Goal: Information Seeking & Learning: Find contact information

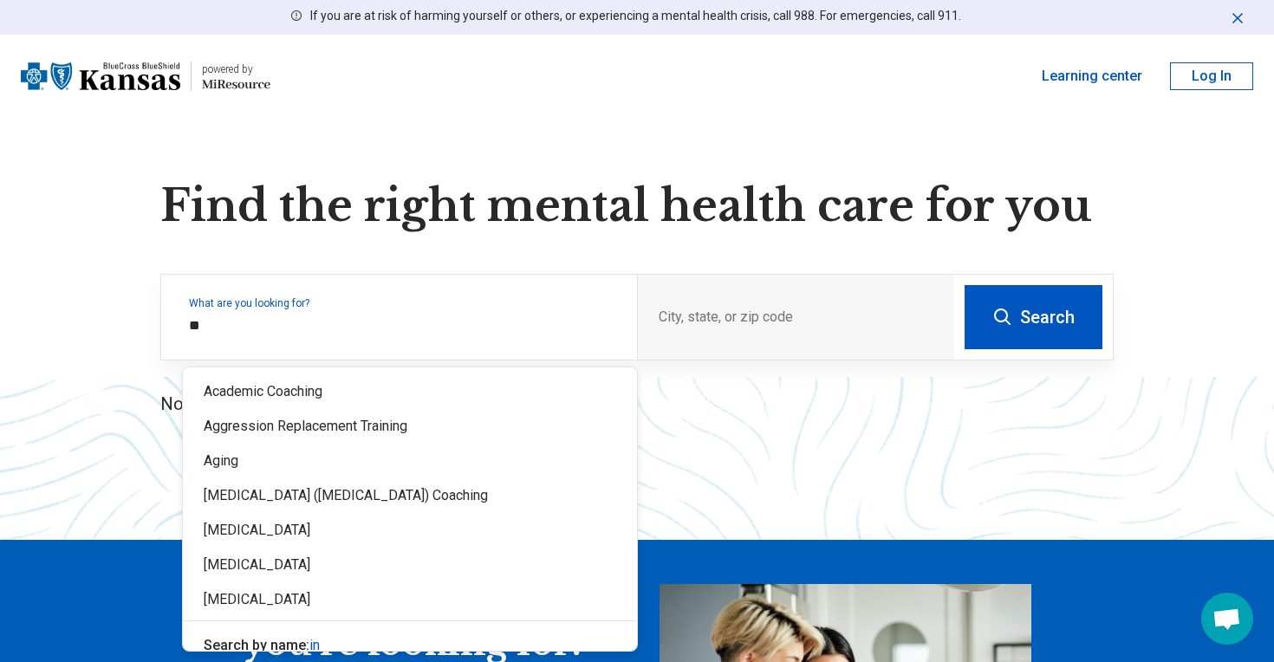
type input "*"
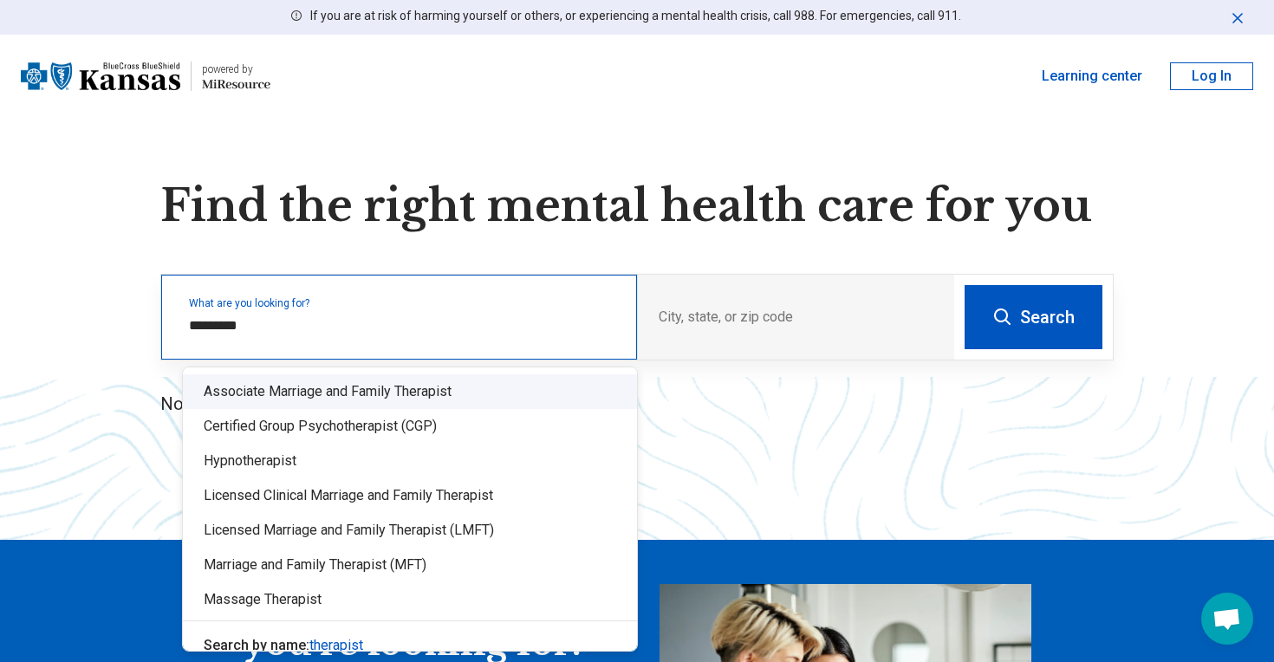
click at [411, 332] on input "*********" at bounding box center [402, 325] width 427 height 21
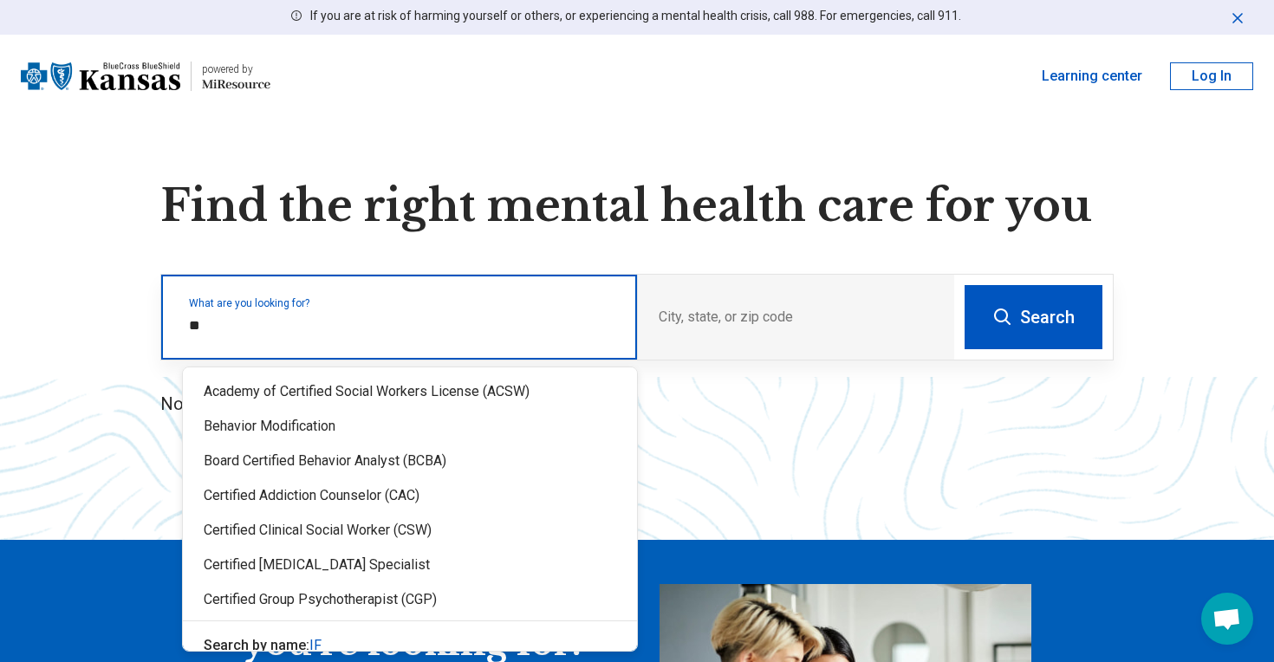
type input "*"
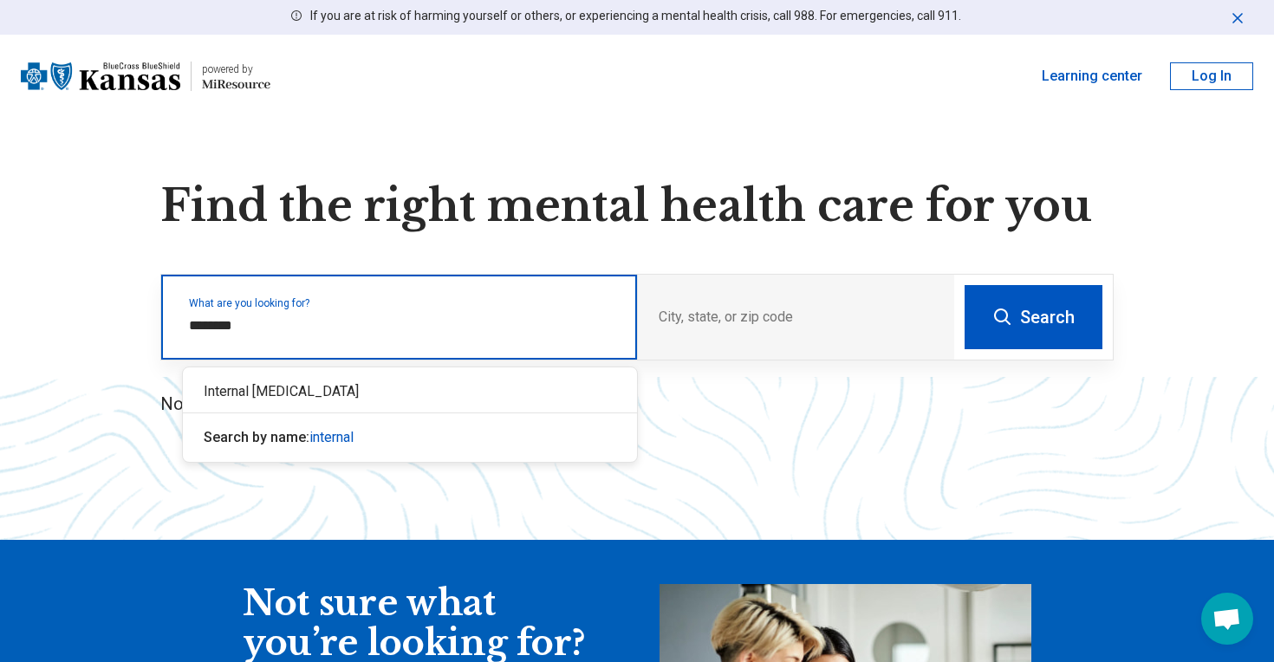
type input "*******"
click at [399, 388] on div "Internal [MEDICAL_DATA]" at bounding box center [410, 391] width 454 height 35
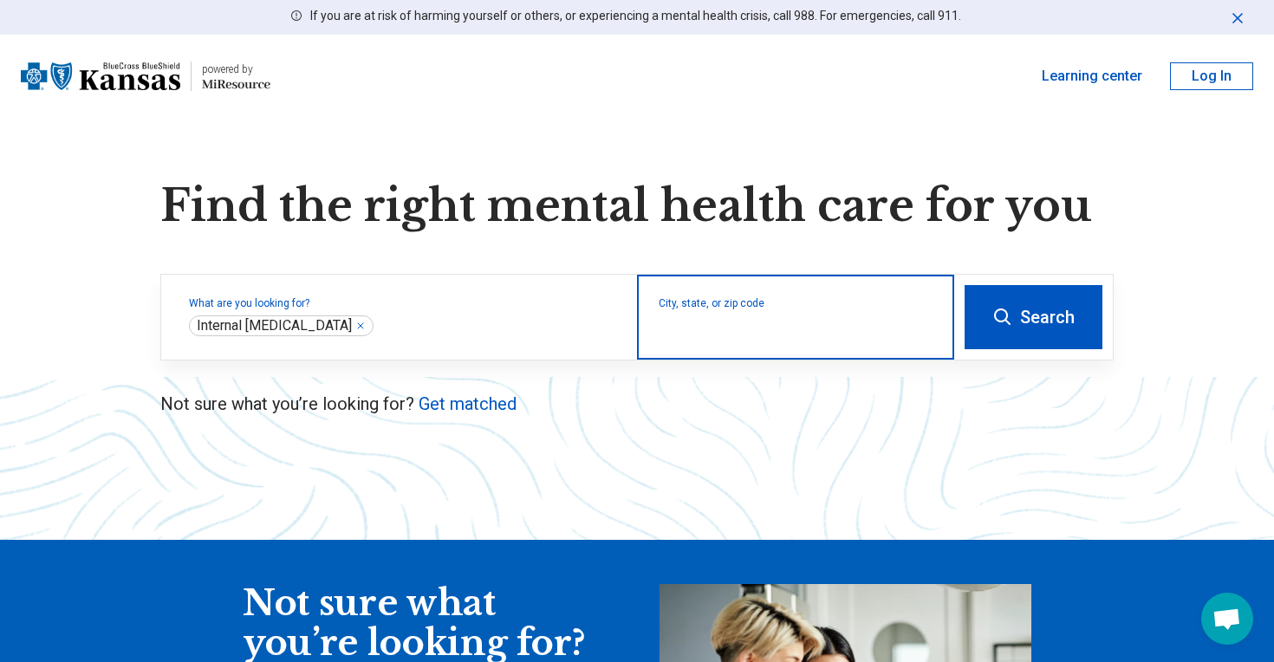
click at [803, 331] on input "City, state, or zip code" at bounding box center [796, 328] width 275 height 21
type input "*****"
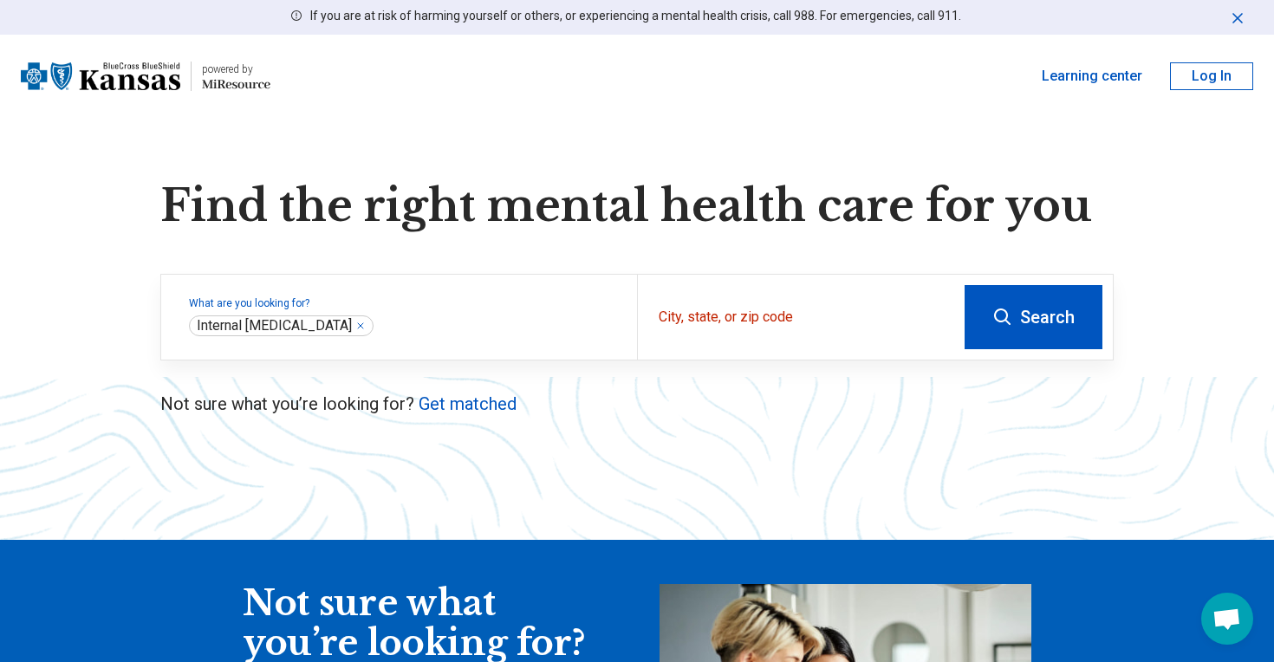
click at [1071, 335] on button "Search" at bounding box center [1033, 317] width 138 height 64
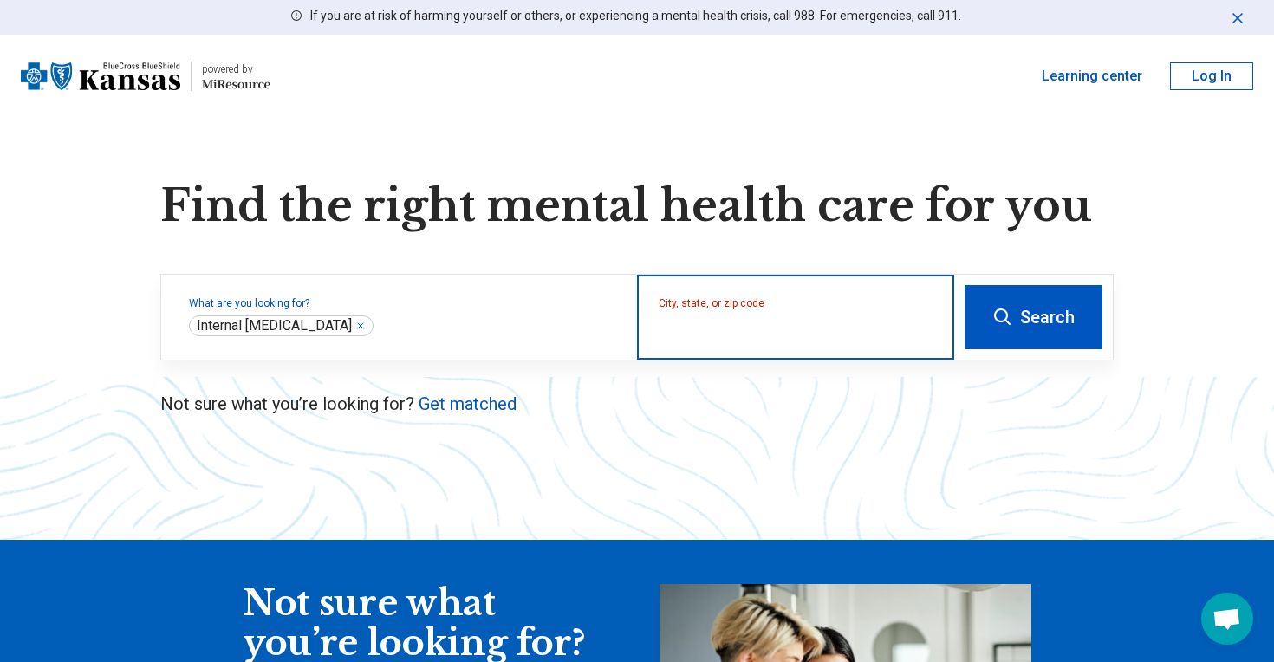
click at [791, 334] on input "City, state, or zip code" at bounding box center [796, 328] width 275 height 21
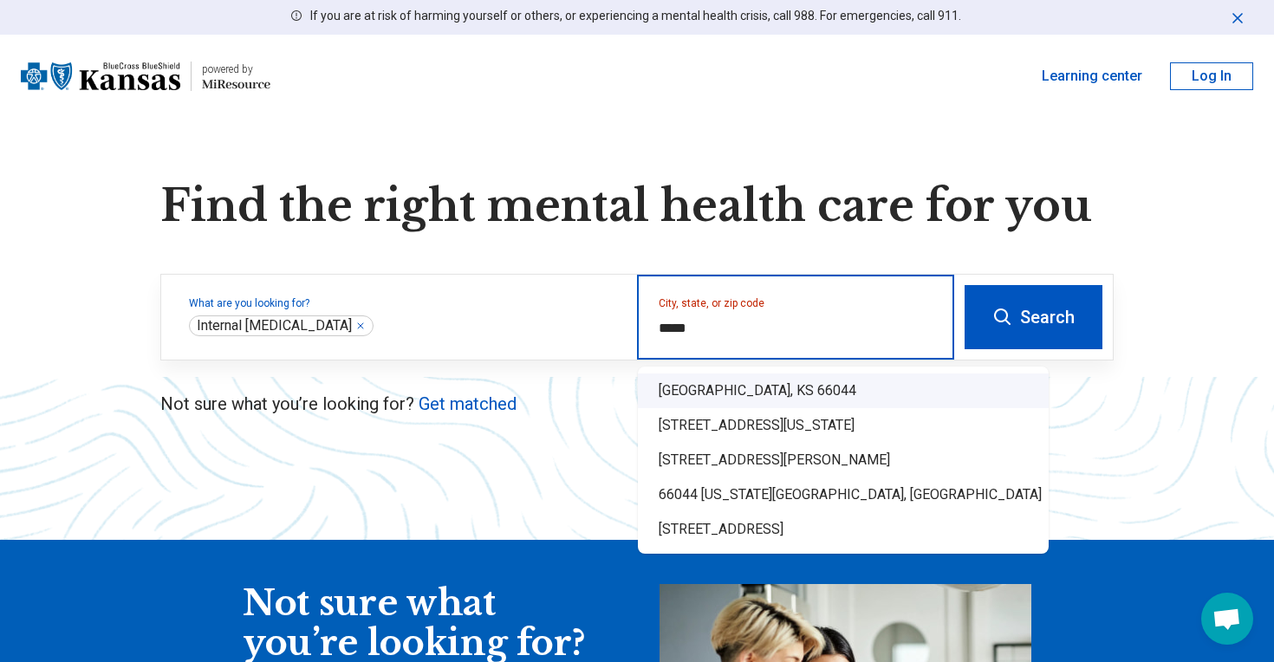
click at [757, 394] on div "Lawrence, KS 66044" at bounding box center [843, 390] width 411 height 35
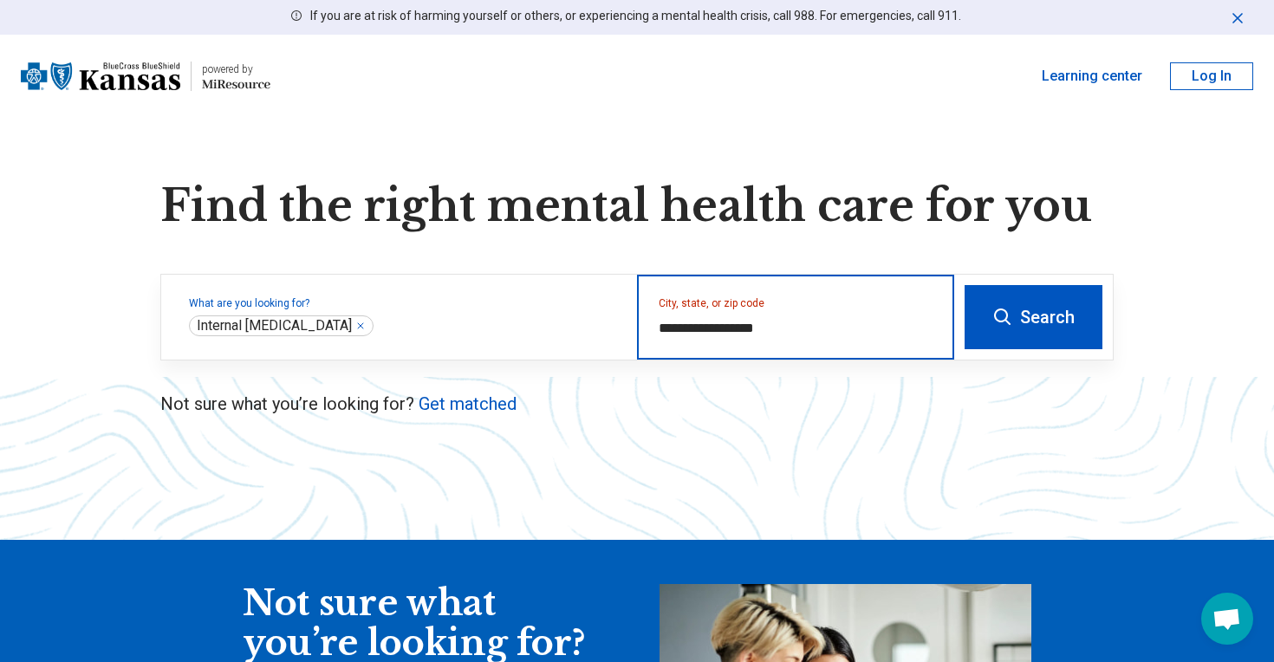
type input "**********"
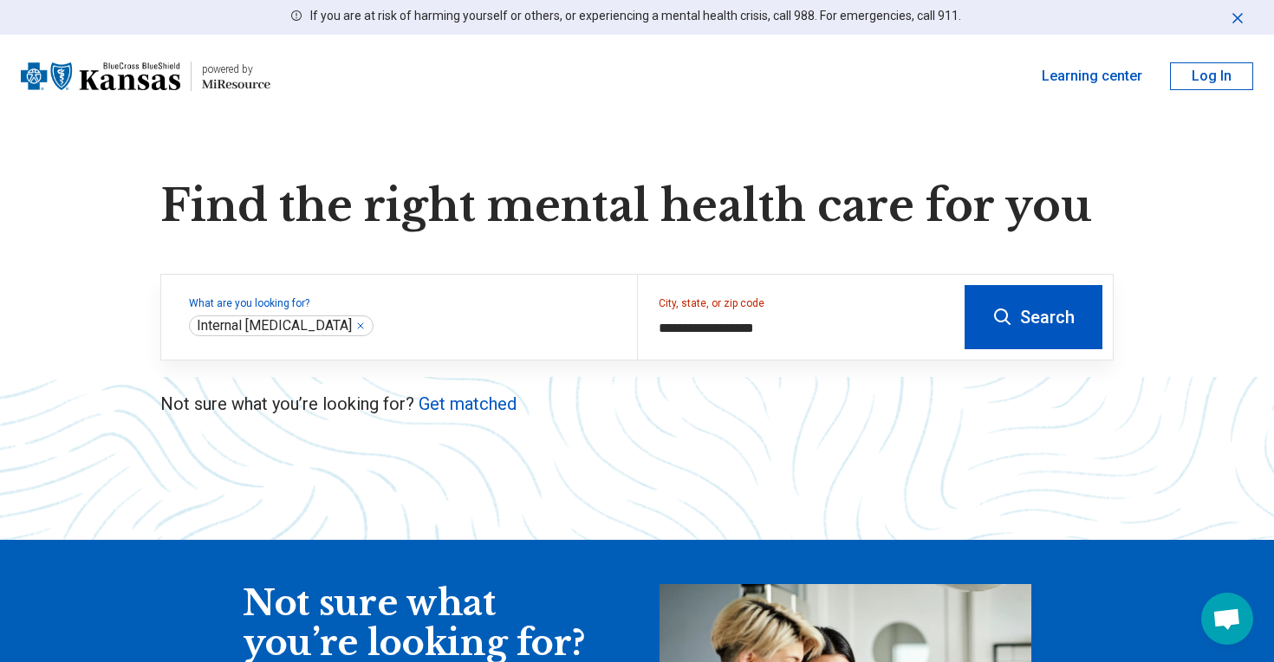
click at [997, 331] on button "Search" at bounding box center [1033, 317] width 138 height 64
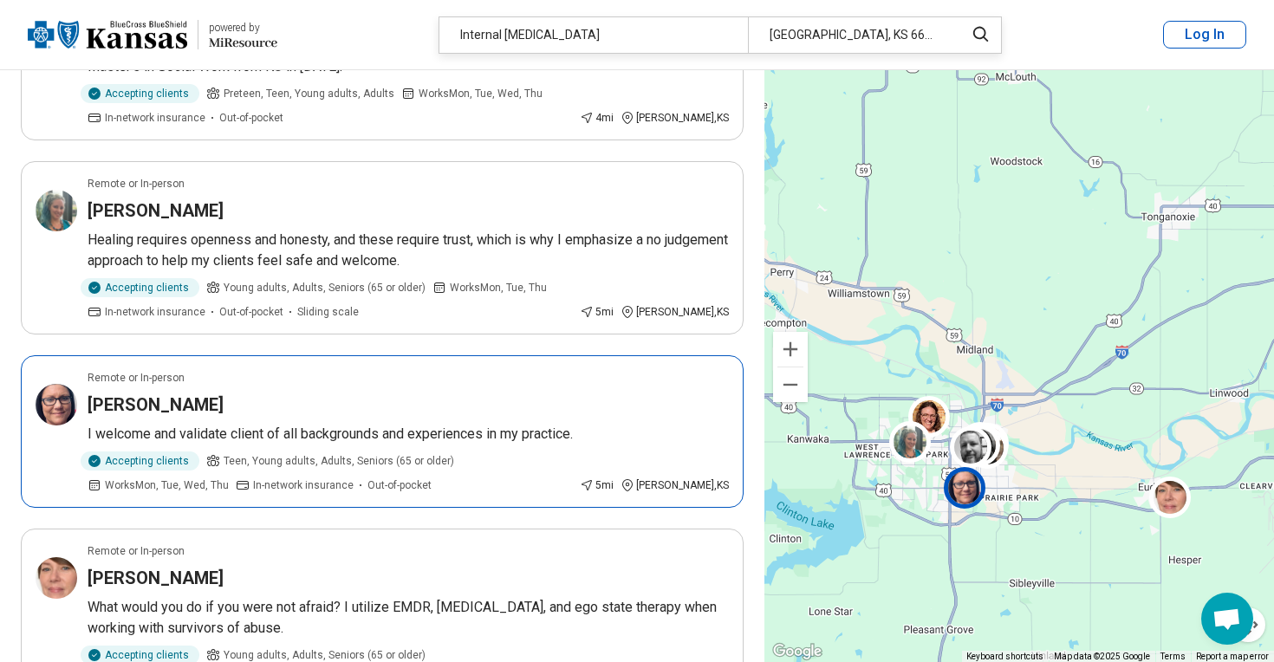
scroll to position [1449, 0]
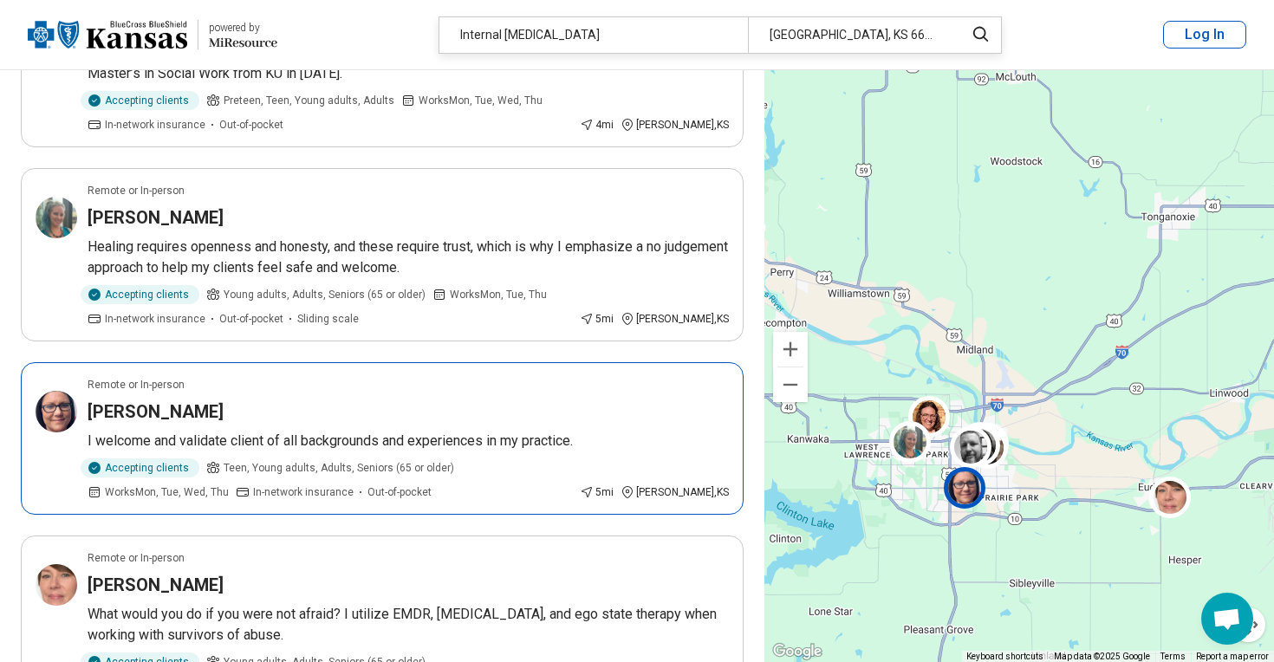
click at [425, 419] on div "Kate Pemberton" at bounding box center [408, 411] width 641 height 24
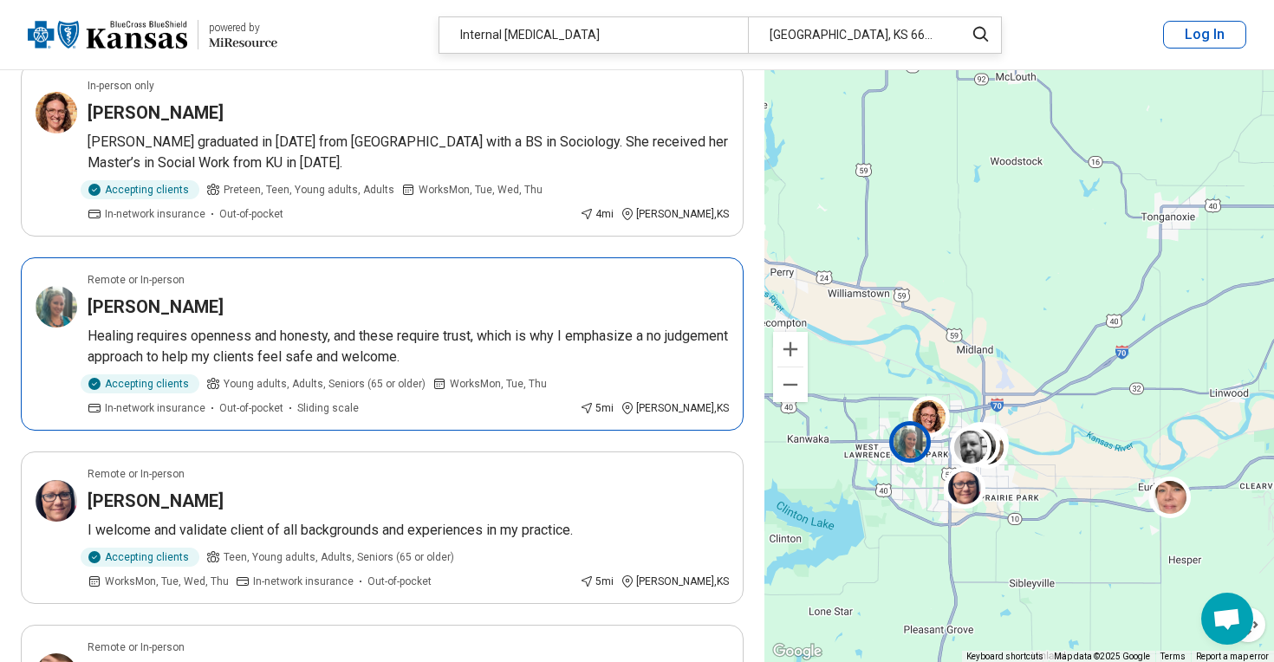
scroll to position [1350, 0]
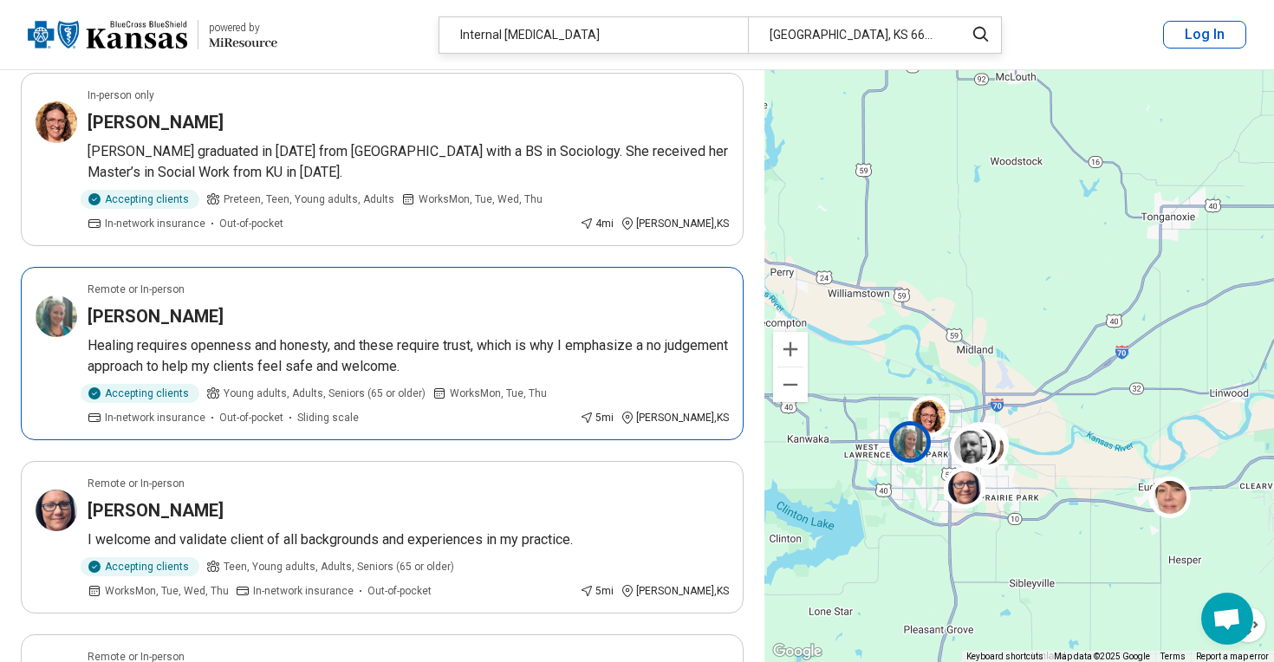
click at [468, 294] on div "Remote or In-person" at bounding box center [408, 290] width 641 height 16
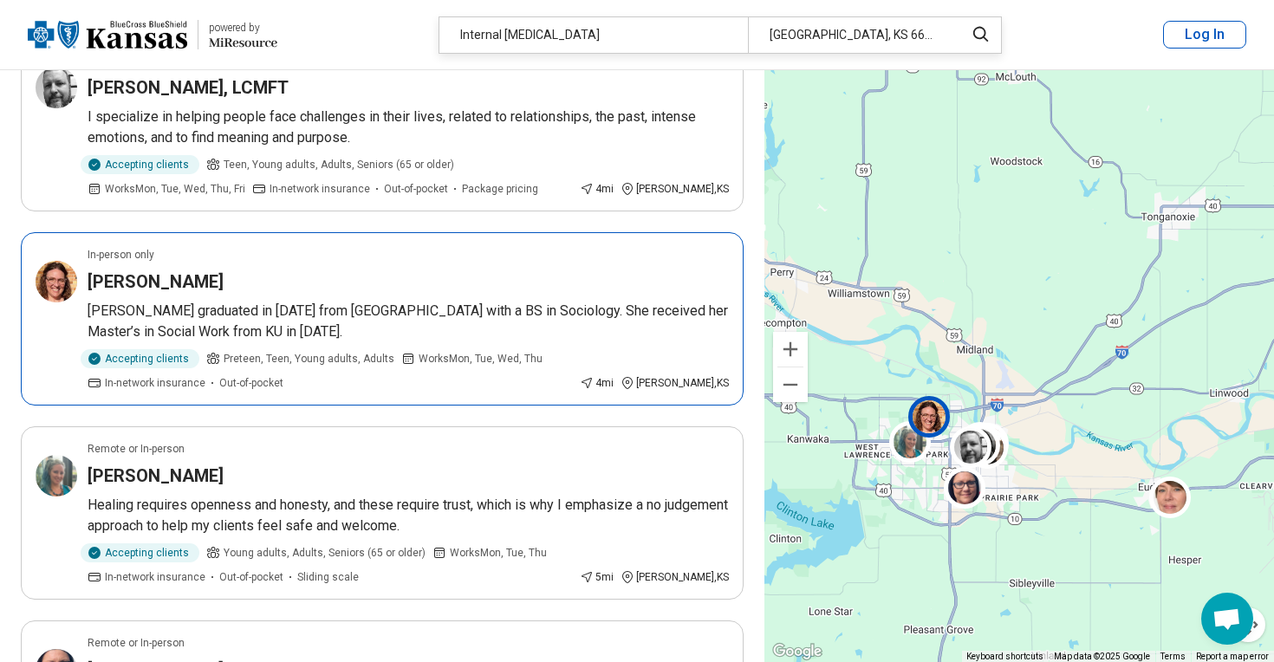
scroll to position [1190, 0]
click at [382, 340] on p "Greta graduated in 2007 from Emporia State University with a BS in Sociology. S…" at bounding box center [408, 323] width 641 height 42
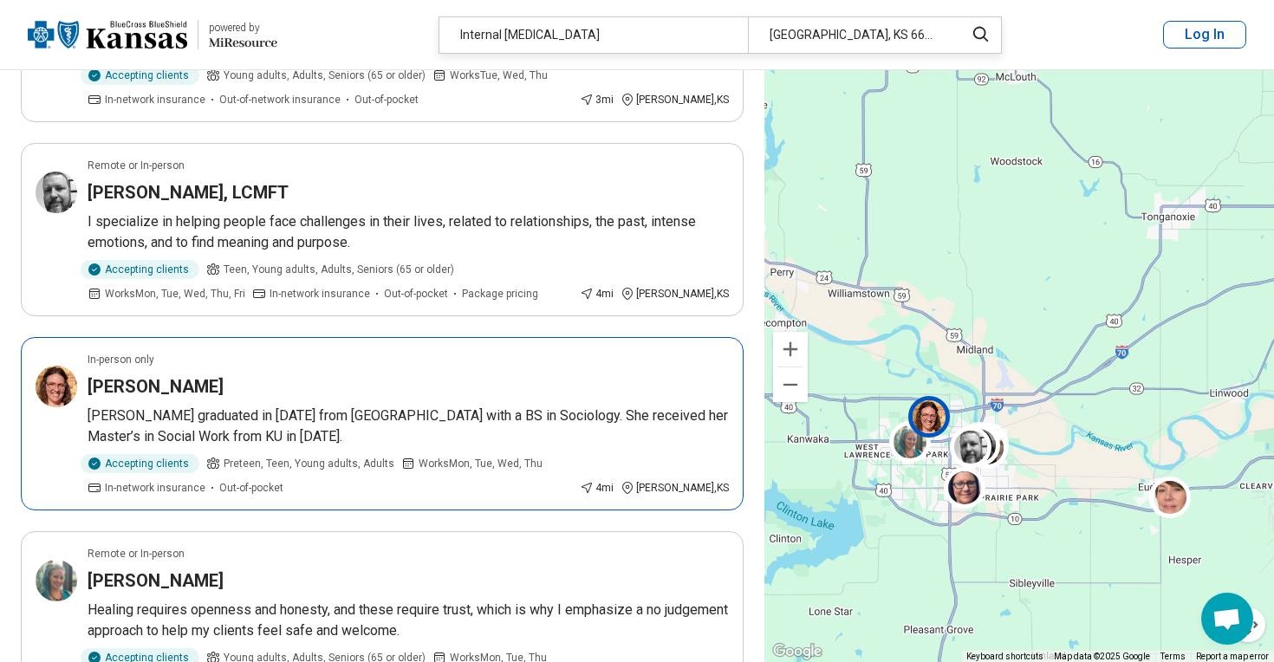
scroll to position [1084, 0]
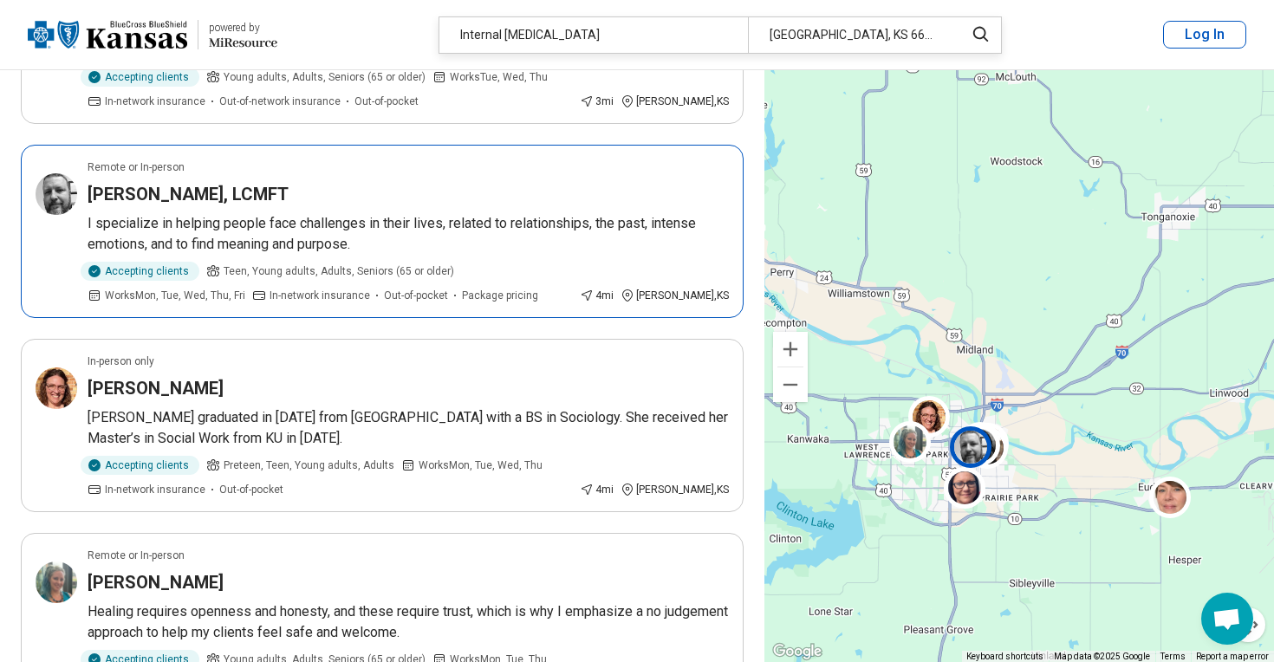
click at [442, 231] on p "I specialize in helping people face challenges in their lives, related to relat…" at bounding box center [408, 234] width 641 height 42
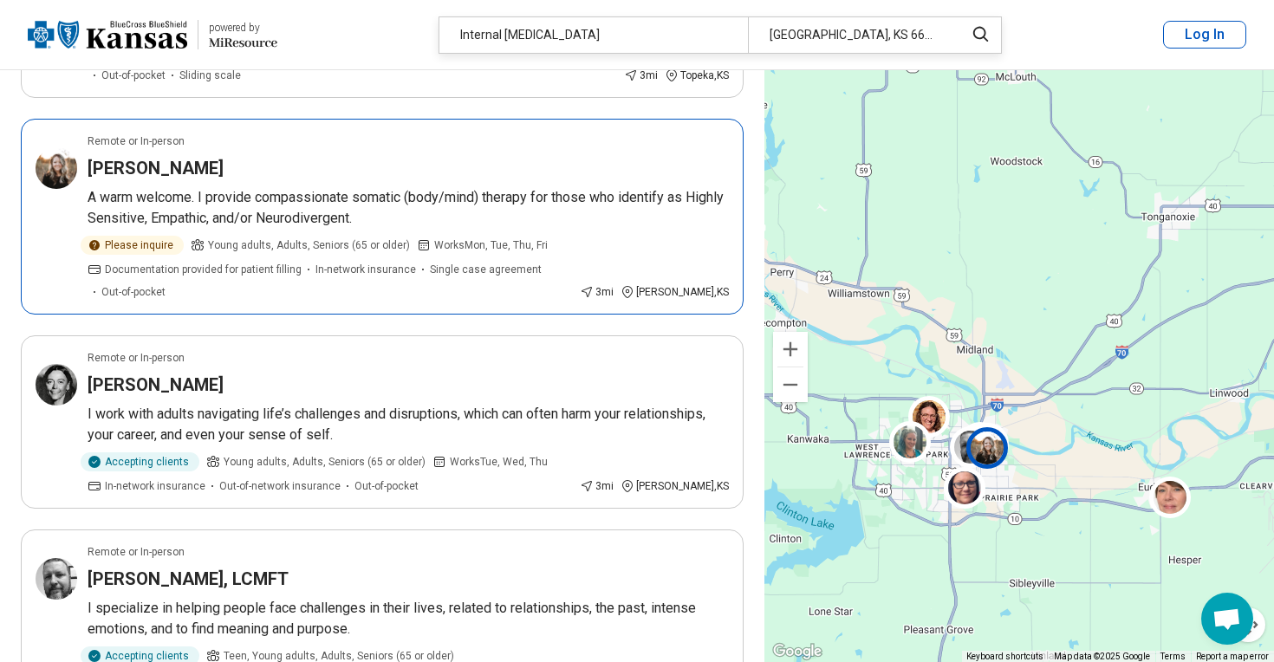
scroll to position [705, 0]
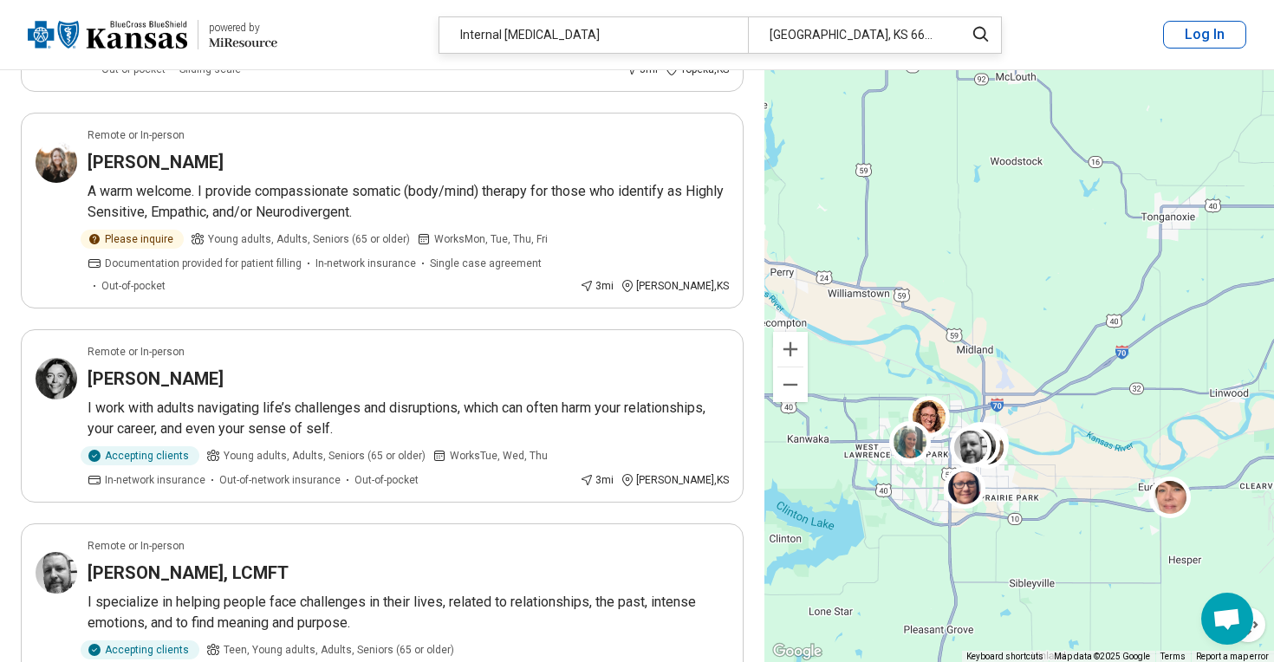
click at [393, 425] on p "I work with adults navigating life’s challenges and disruptions, which can ofte…" at bounding box center [408, 419] width 641 height 42
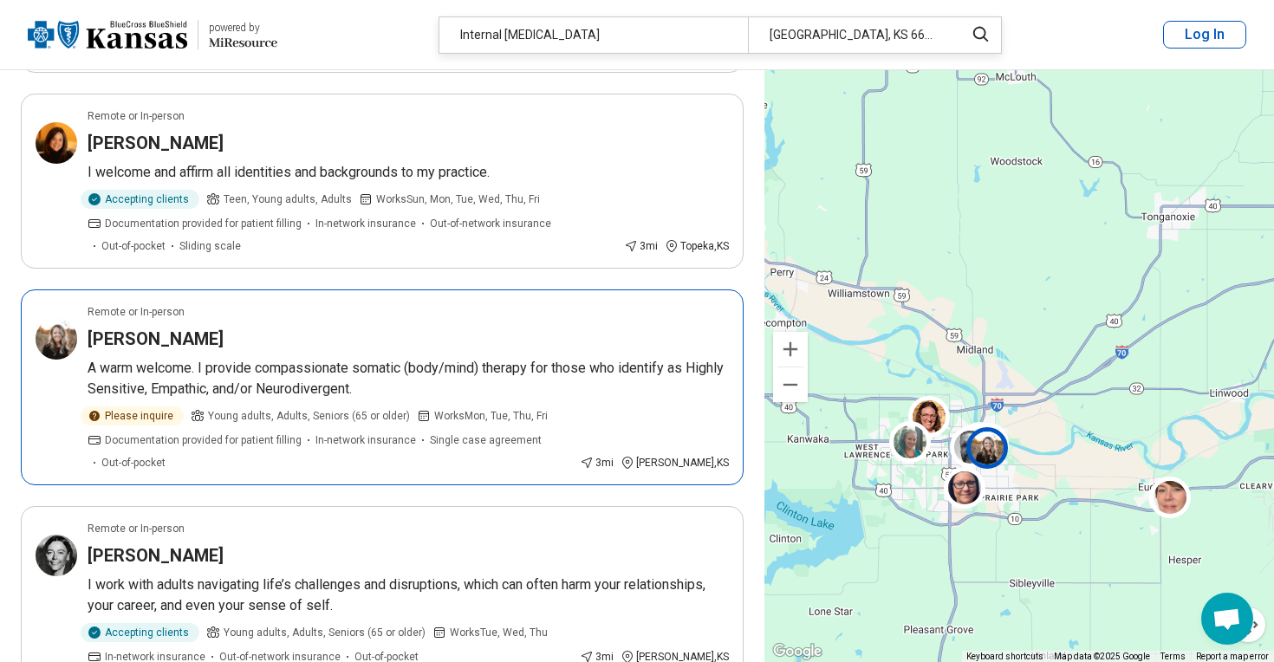
scroll to position [530, 0]
click at [452, 317] on article "Remote or In-person Cassie L. Jones A warm welcome. I provide compassionate som…" at bounding box center [382, 386] width 723 height 196
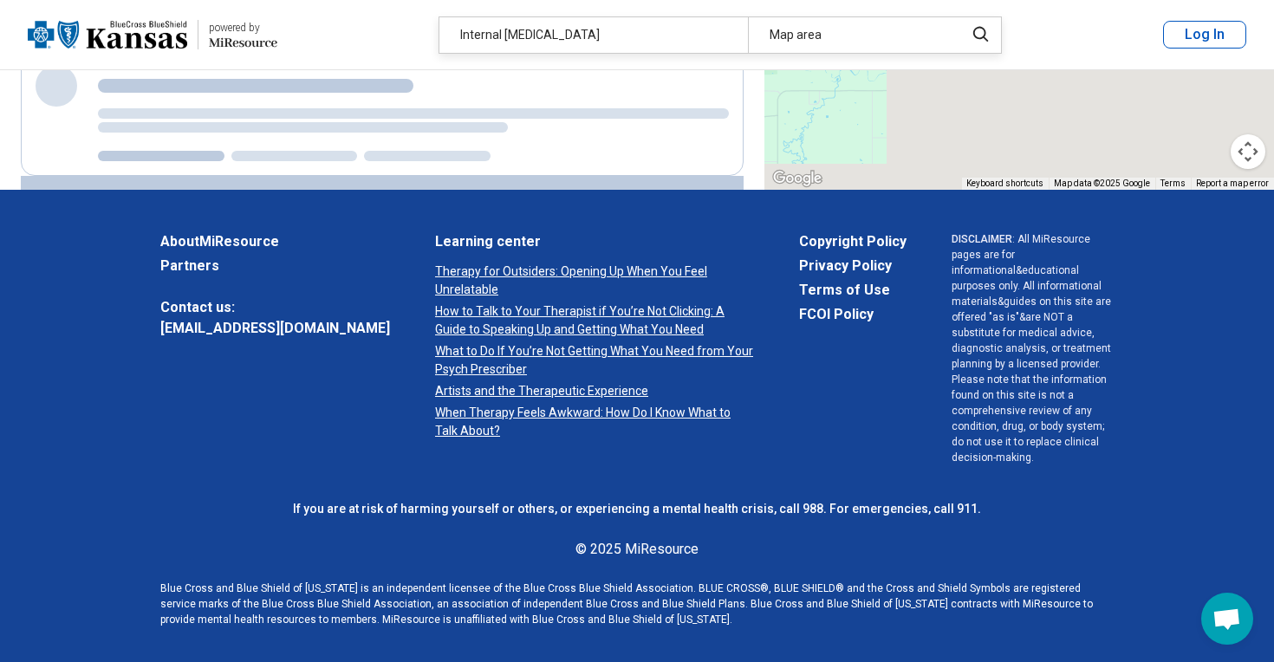
scroll to position [0, 0]
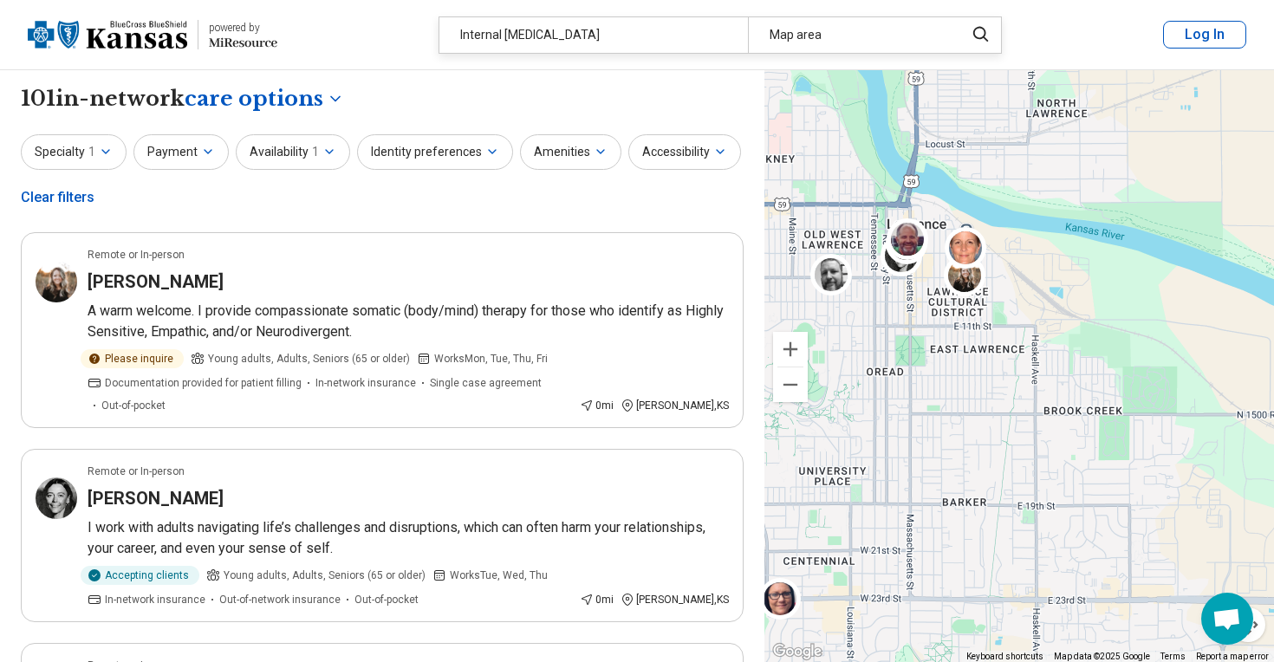
drag, startPoint x: 923, startPoint y: 461, endPoint x: 832, endPoint y: 414, distance: 102.3
click at [832, 414] on div "2" at bounding box center [1019, 366] width 510 height 593
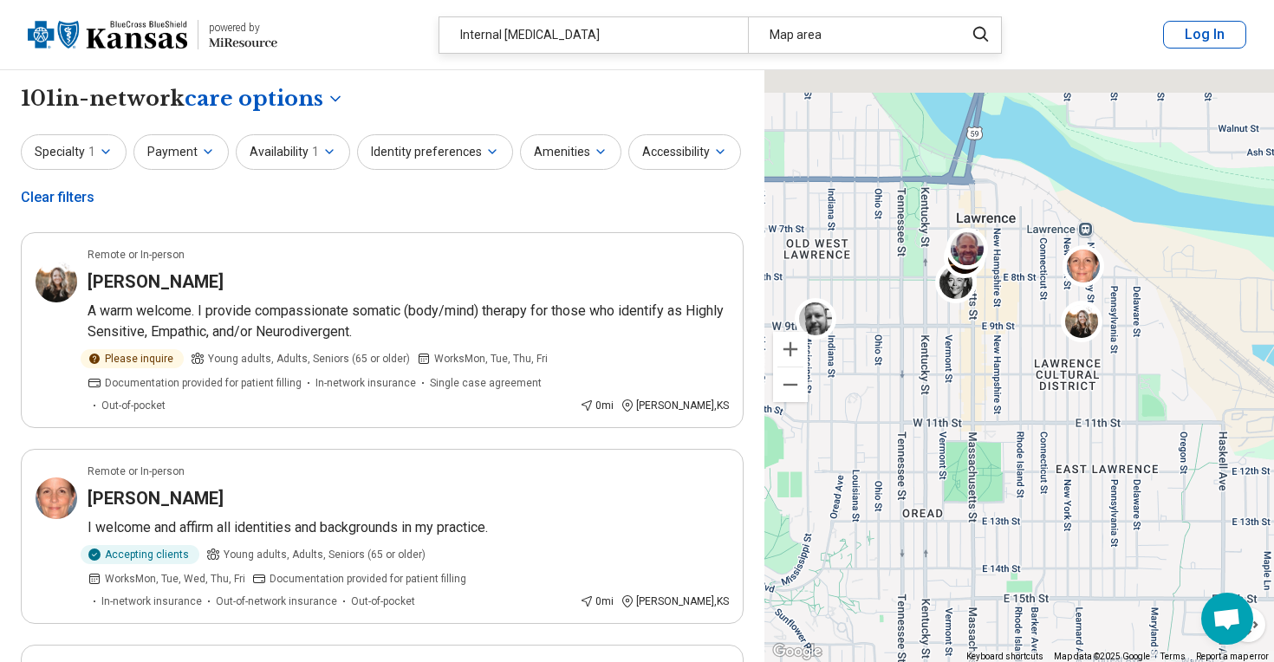
drag, startPoint x: 934, startPoint y: 267, endPoint x: 1009, endPoint y: 380, distance: 135.8
click at [1009, 380] on div "2" at bounding box center [1019, 366] width 510 height 593
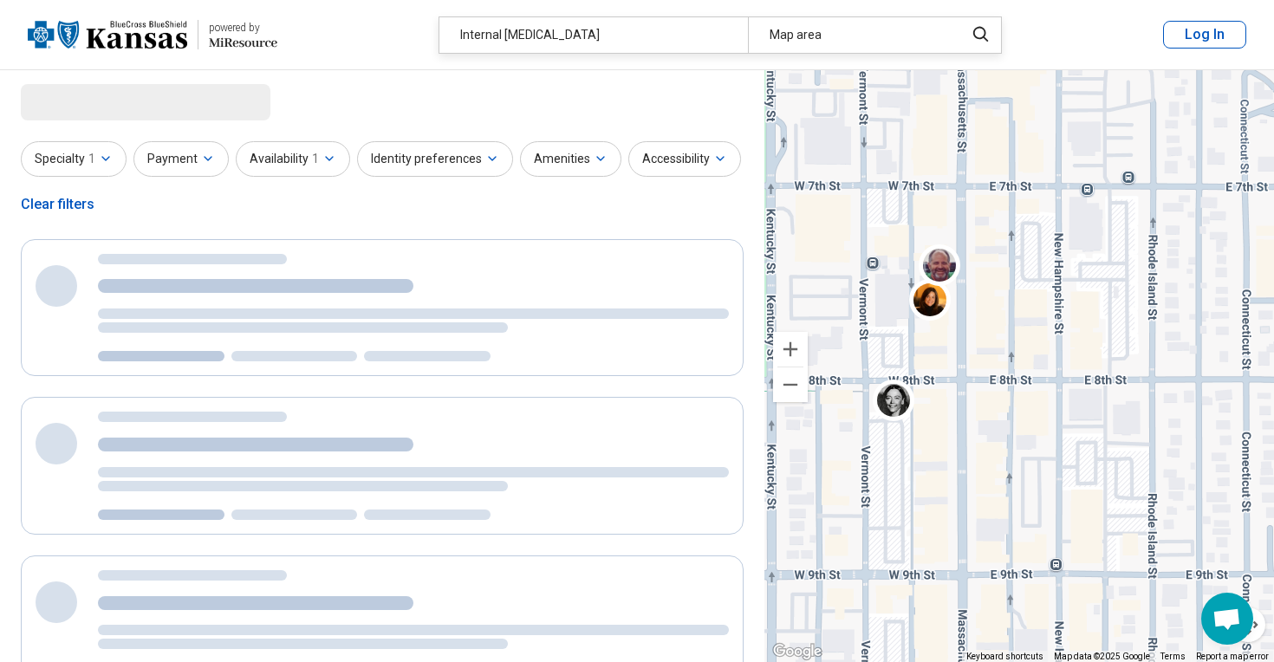
drag, startPoint x: 1023, startPoint y: 242, endPoint x: 839, endPoint y: 386, distance: 233.9
click at [839, 386] on div "2" at bounding box center [1019, 366] width 510 height 593
select select "***"
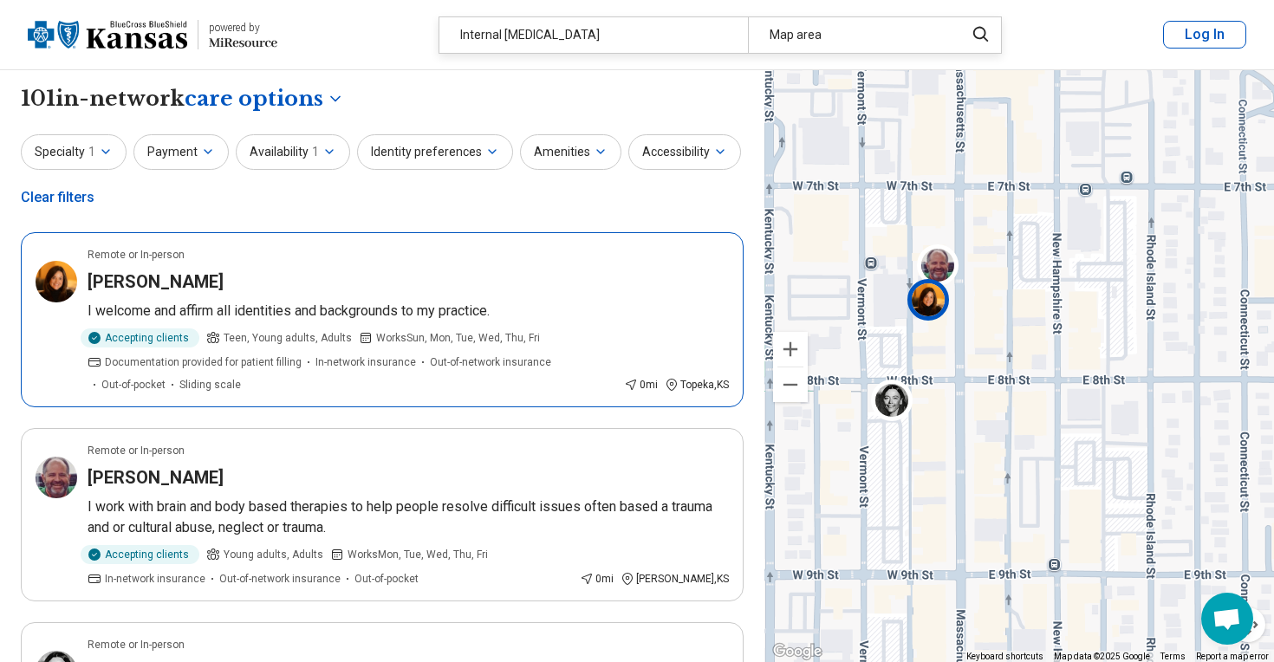
click at [524, 294] on article "Remote or In-person Jennifer Anderson I welcome and affirm all identities and b…" at bounding box center [382, 319] width 723 height 175
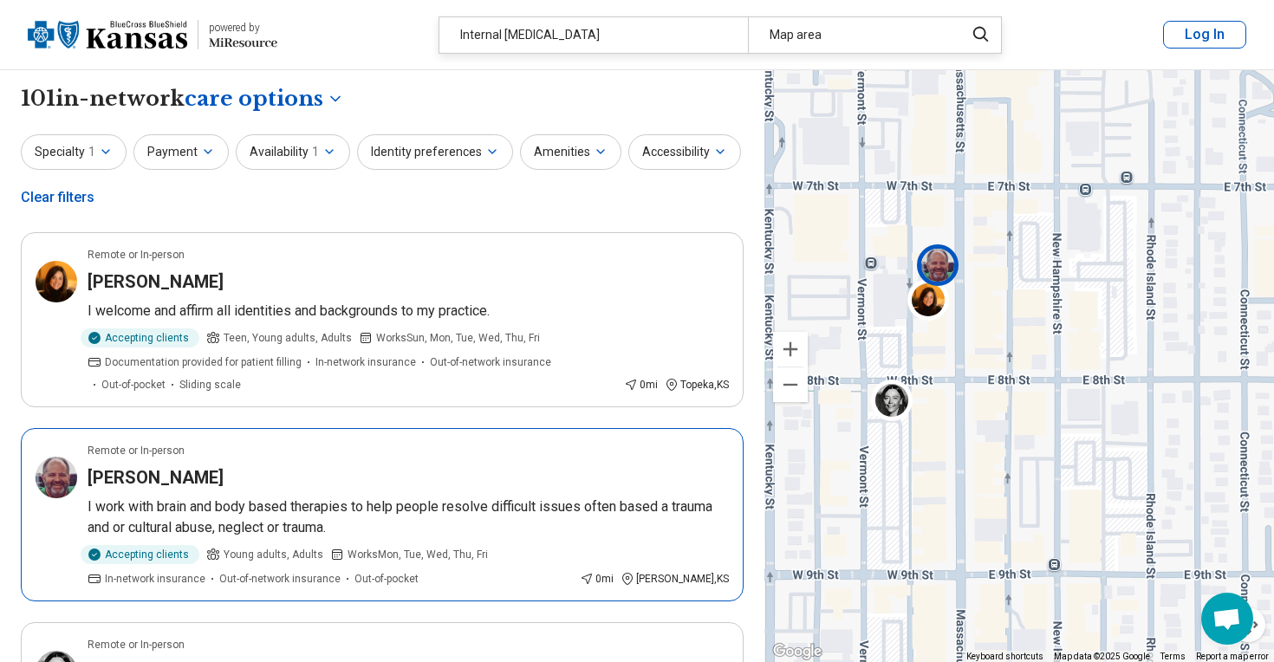
click at [678, 501] on p "I work with brain and body based therapies to help people resolve difficult iss…" at bounding box center [408, 518] width 641 height 42
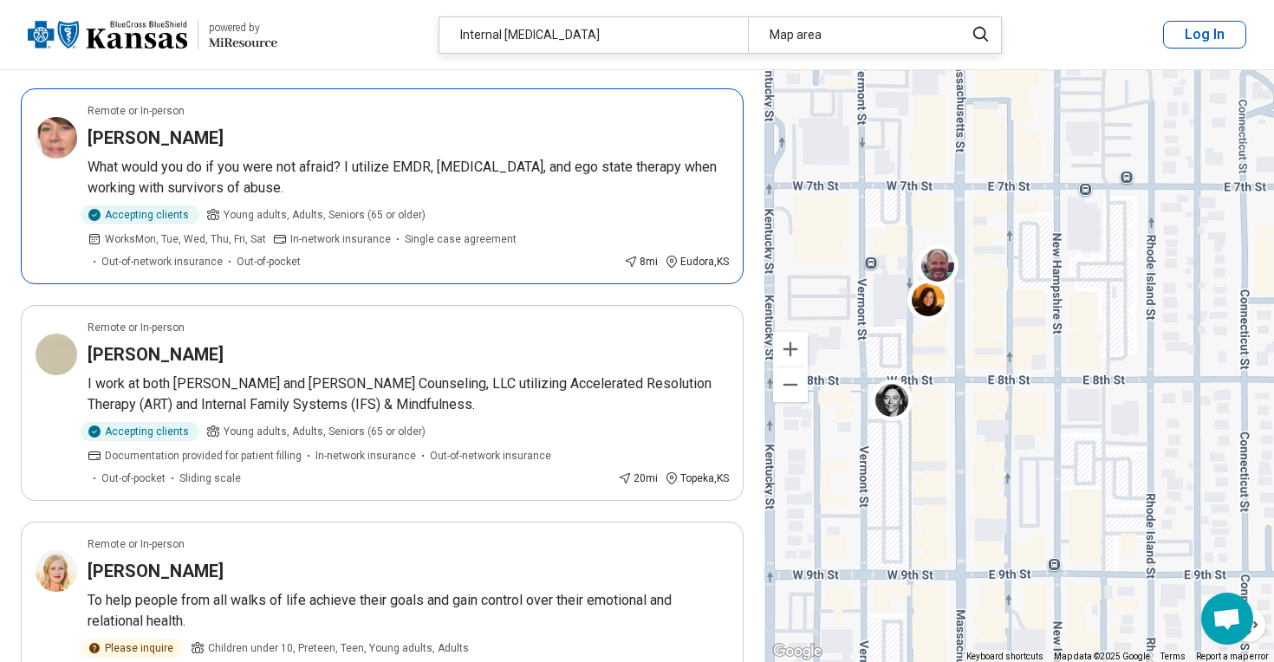
scroll to position [1903, 0]
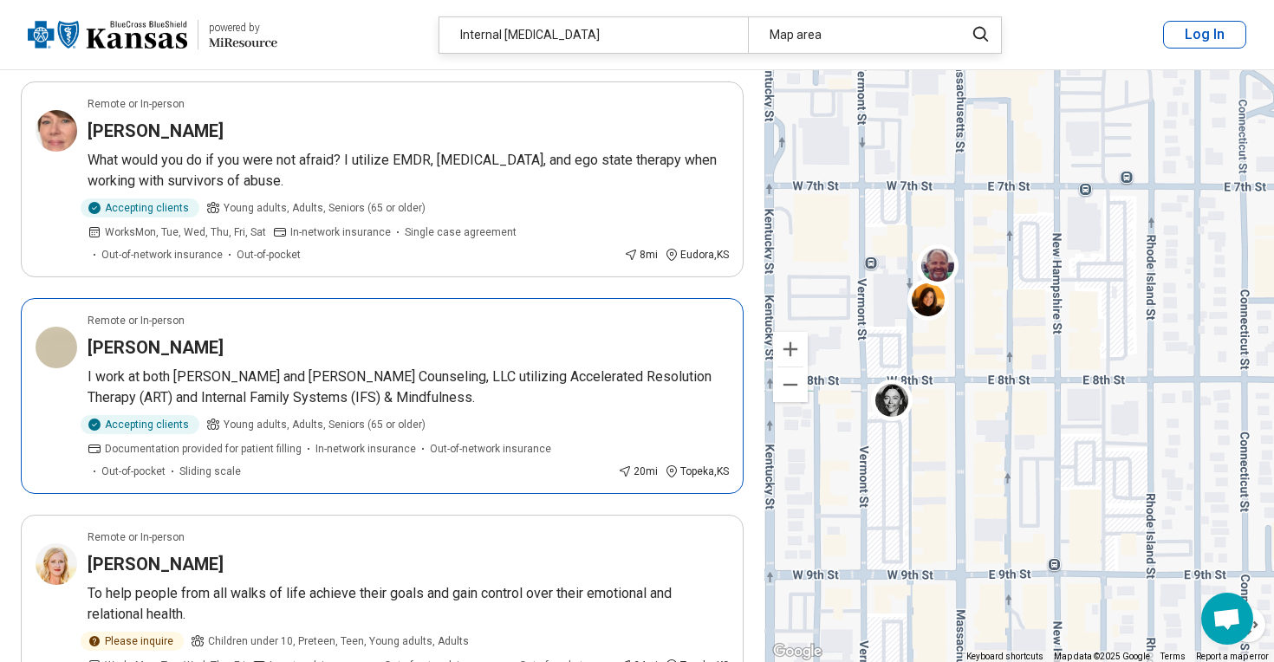
click at [501, 367] on p "I work at both [PERSON_NAME] and [PERSON_NAME] Counseling, LLC utilizing Accele…" at bounding box center [408, 388] width 641 height 42
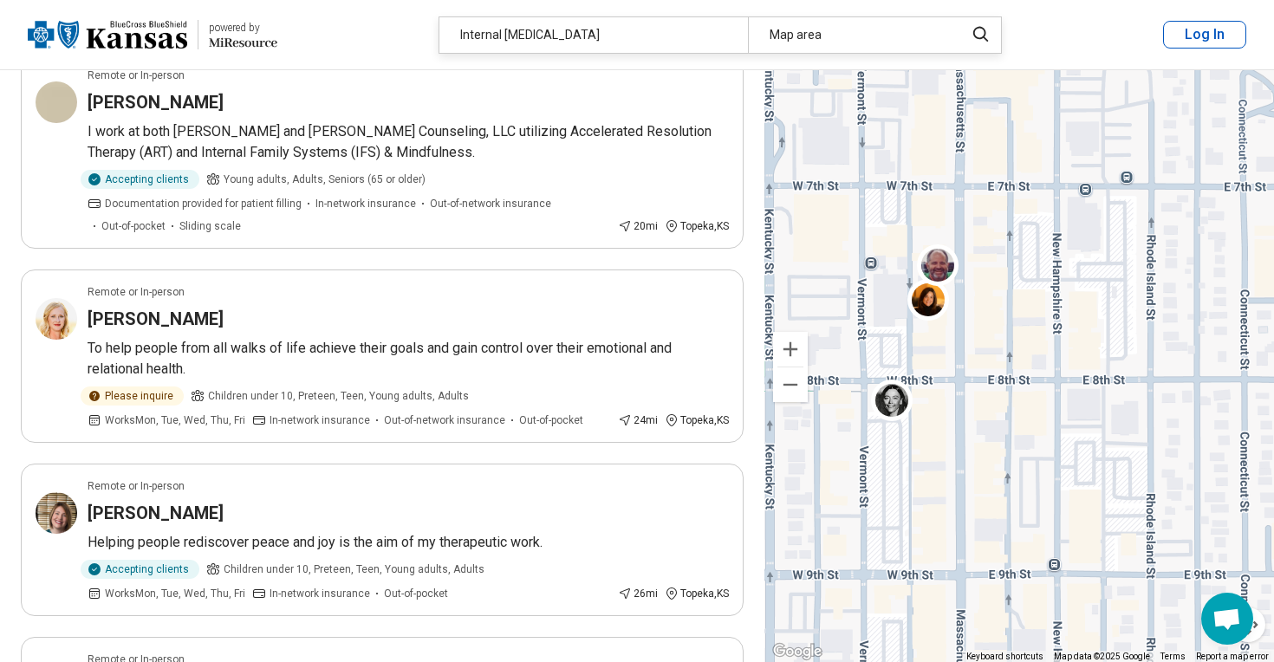
scroll to position [2154, 0]
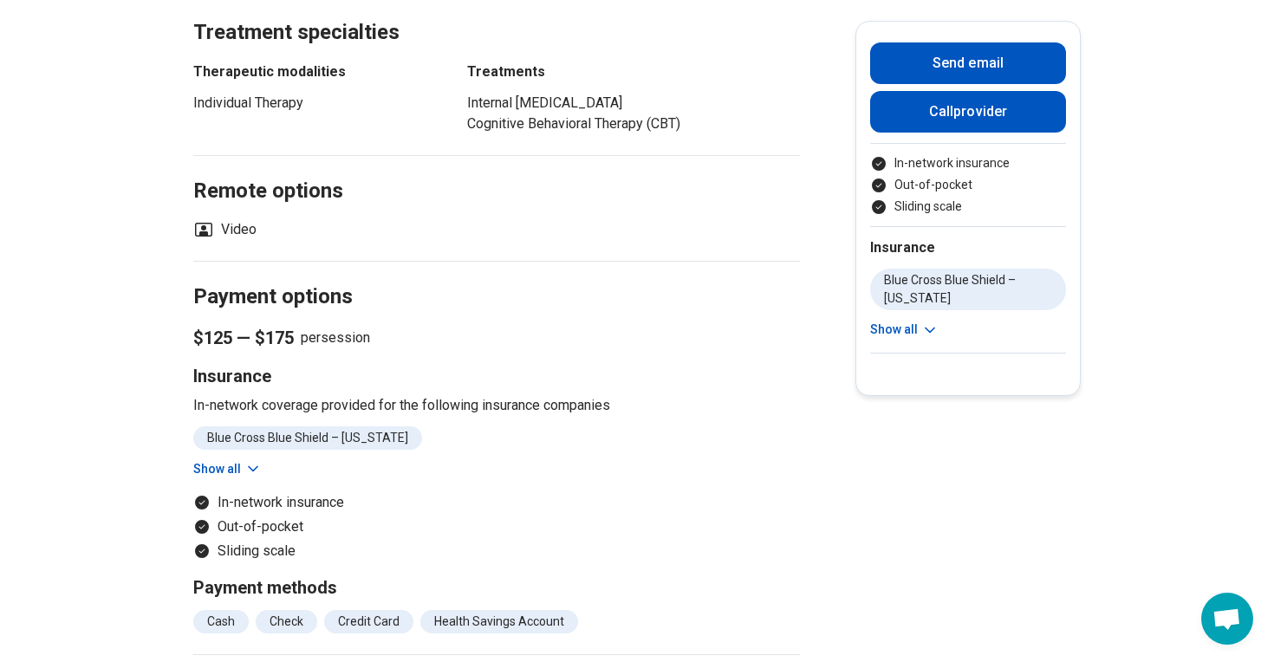
scroll to position [1019, 0]
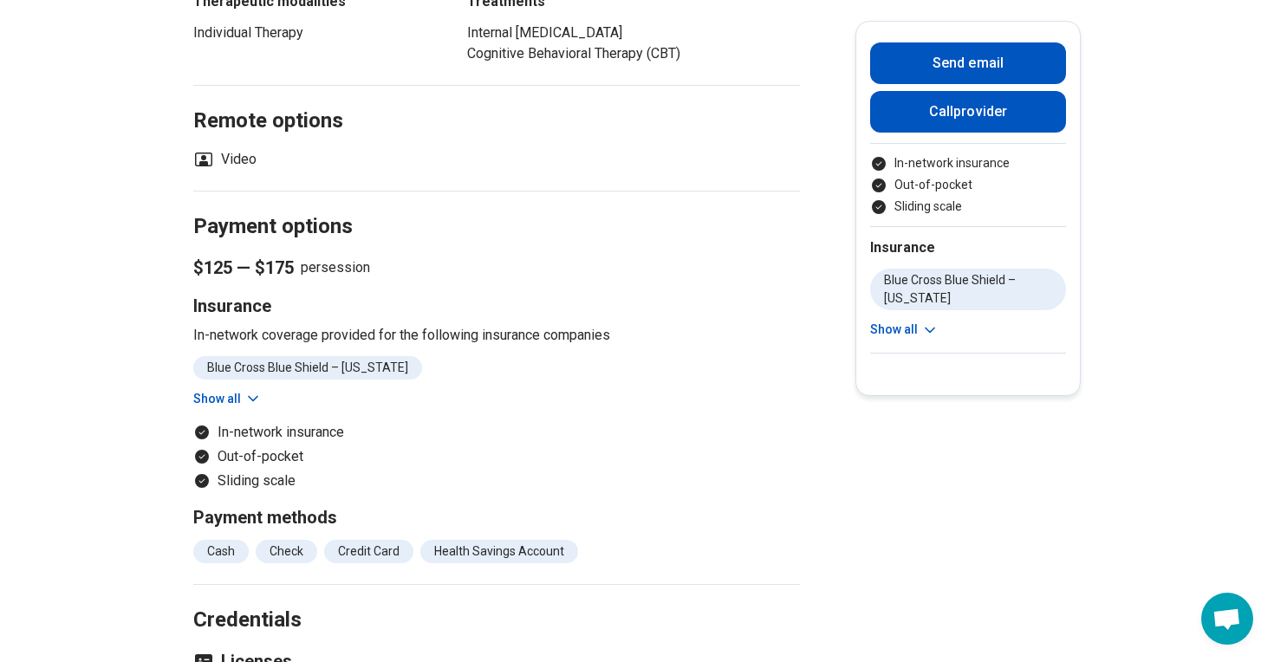
click at [236, 390] on button "Show all" at bounding box center [227, 399] width 68 height 18
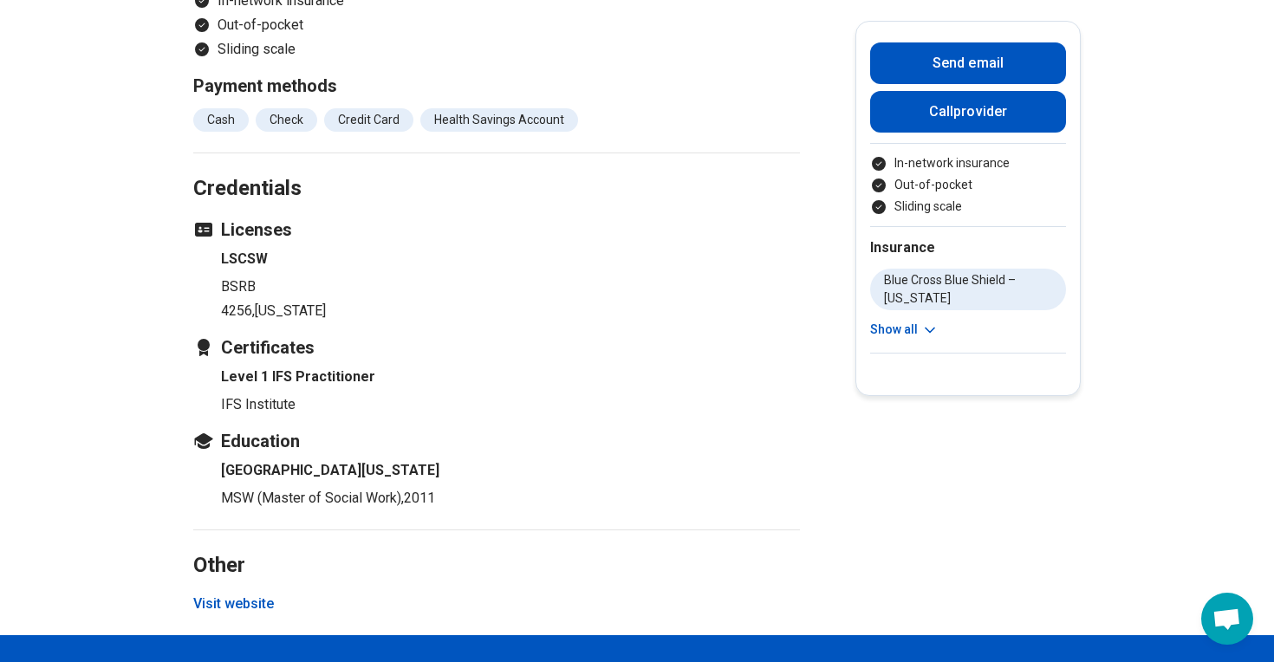
scroll to position [1504, 0]
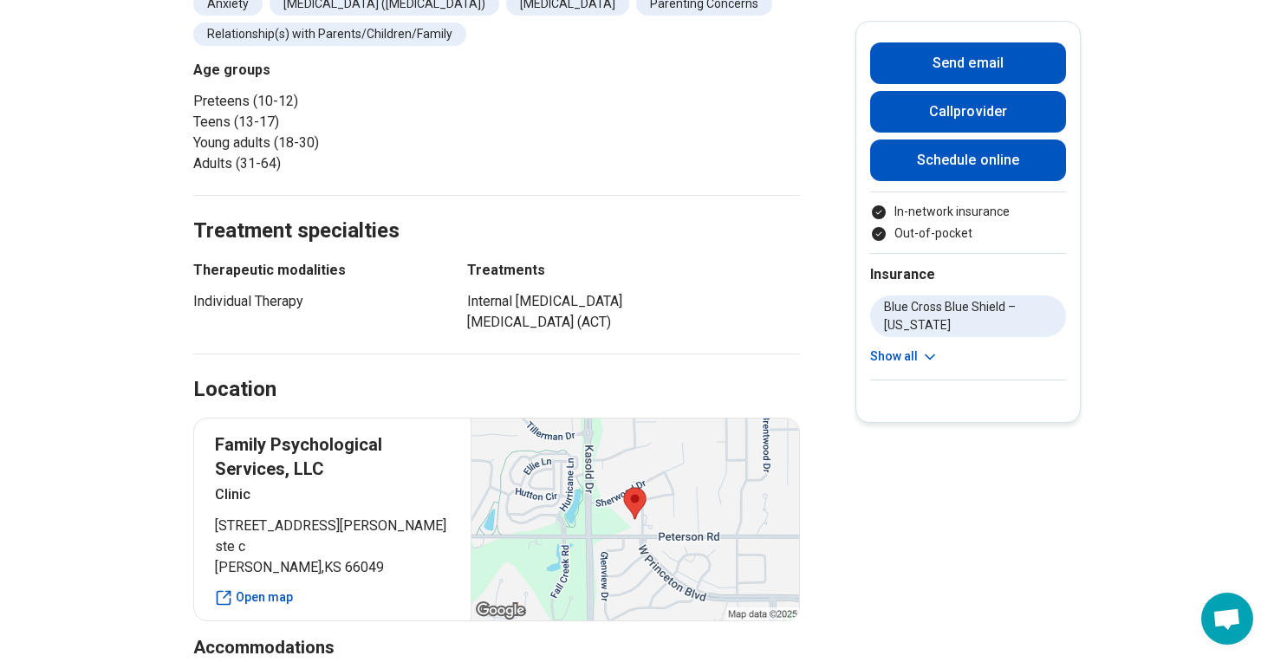
scroll to position [1016, 0]
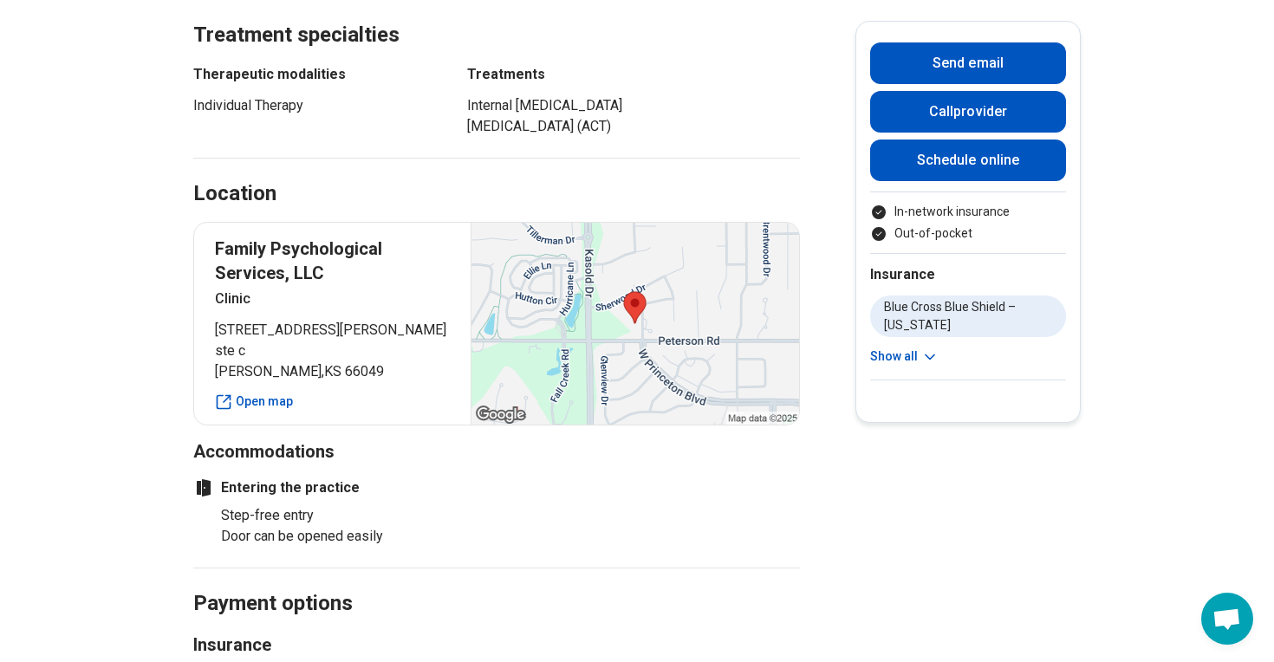
click at [606, 347] on div at bounding box center [635, 324] width 328 height 202
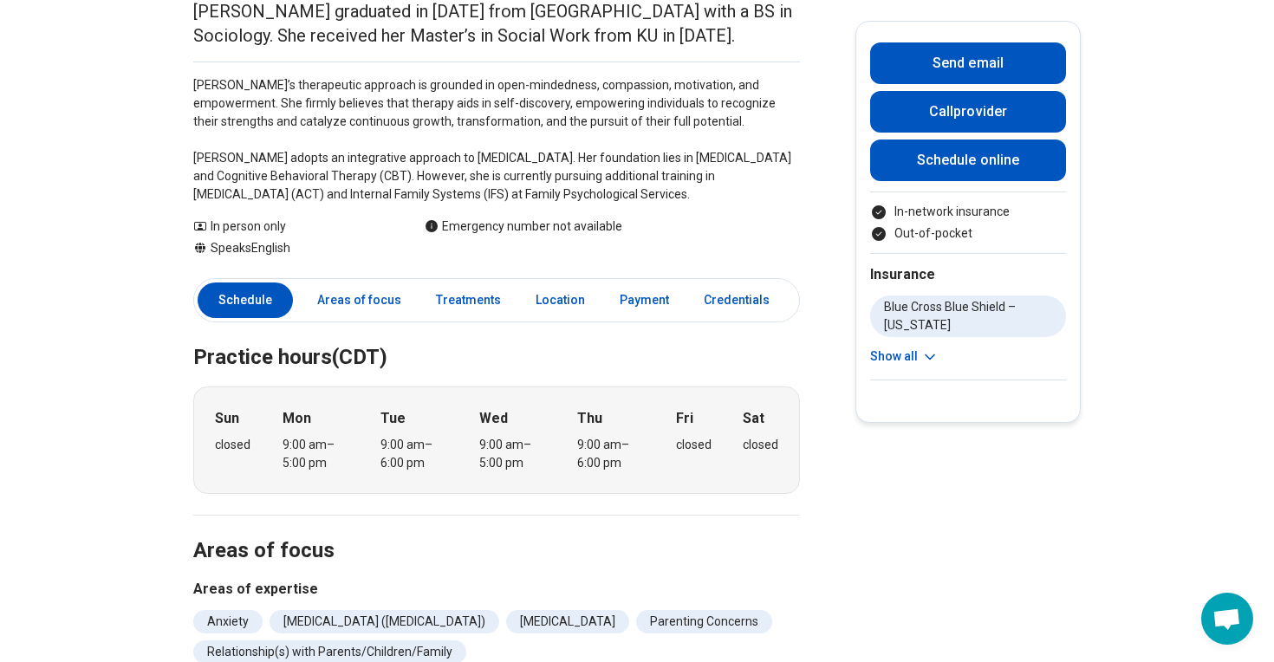
scroll to position [167, 0]
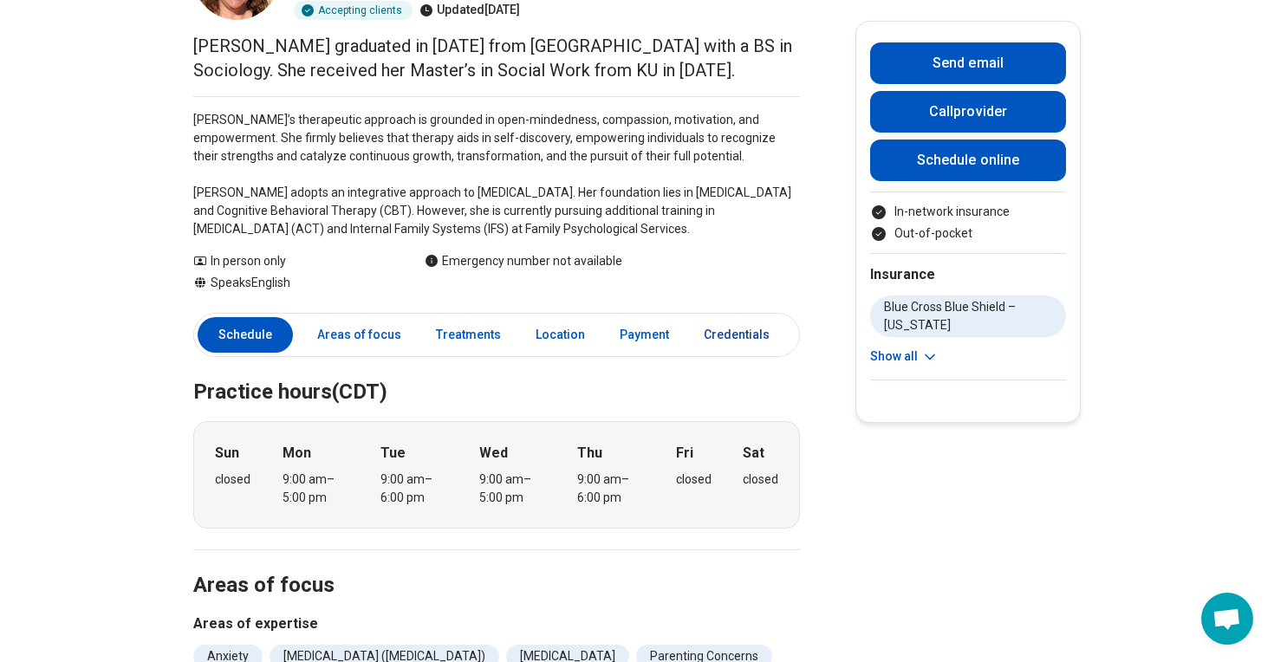
click at [703, 331] on link "Credentials" at bounding box center [736, 335] width 87 height 36
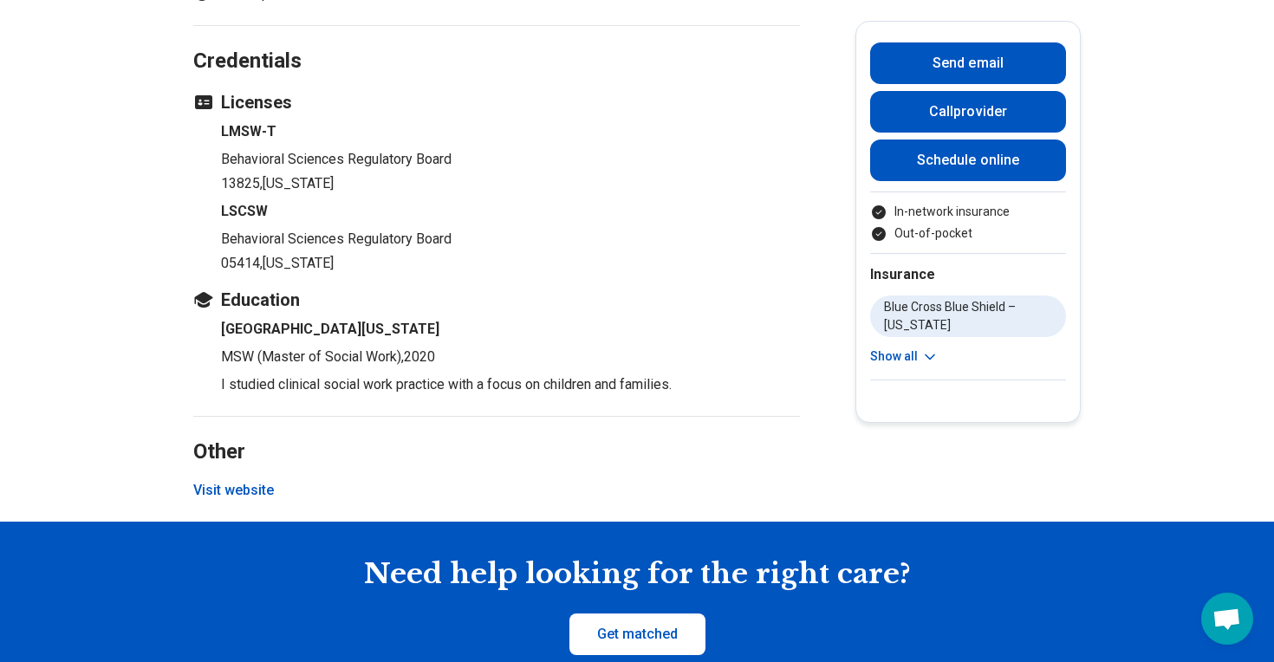
scroll to position [1822, 0]
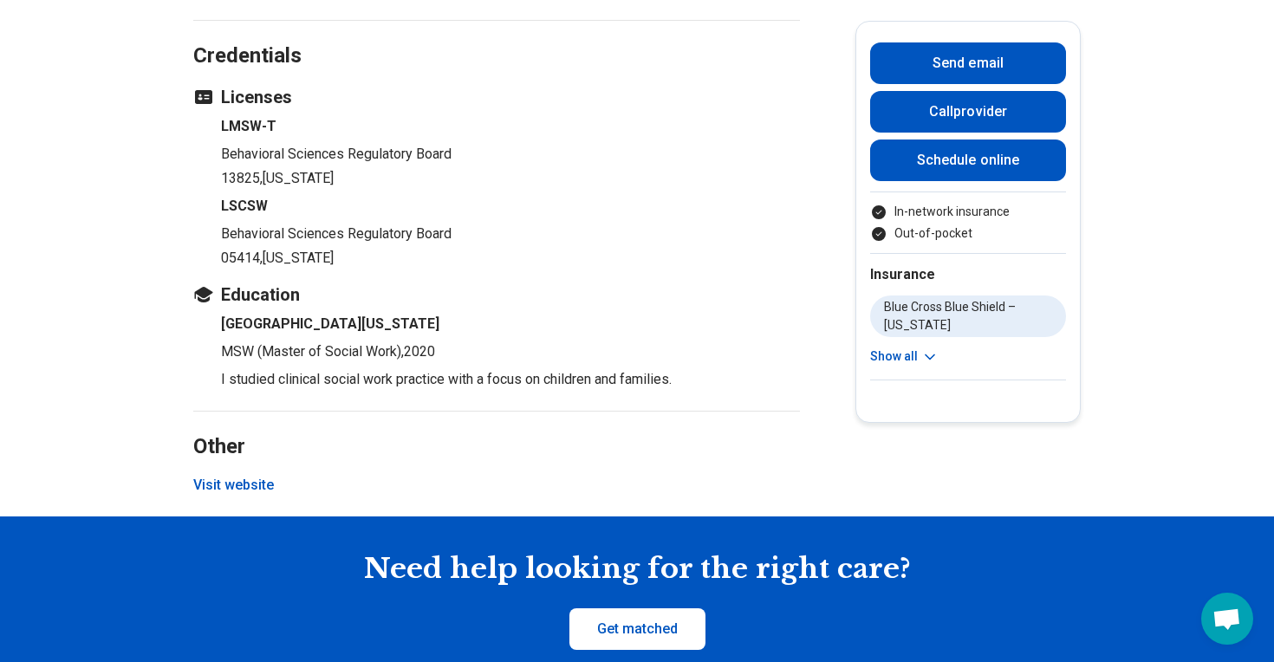
click at [242, 484] on button "Visit website" at bounding box center [233, 485] width 81 height 21
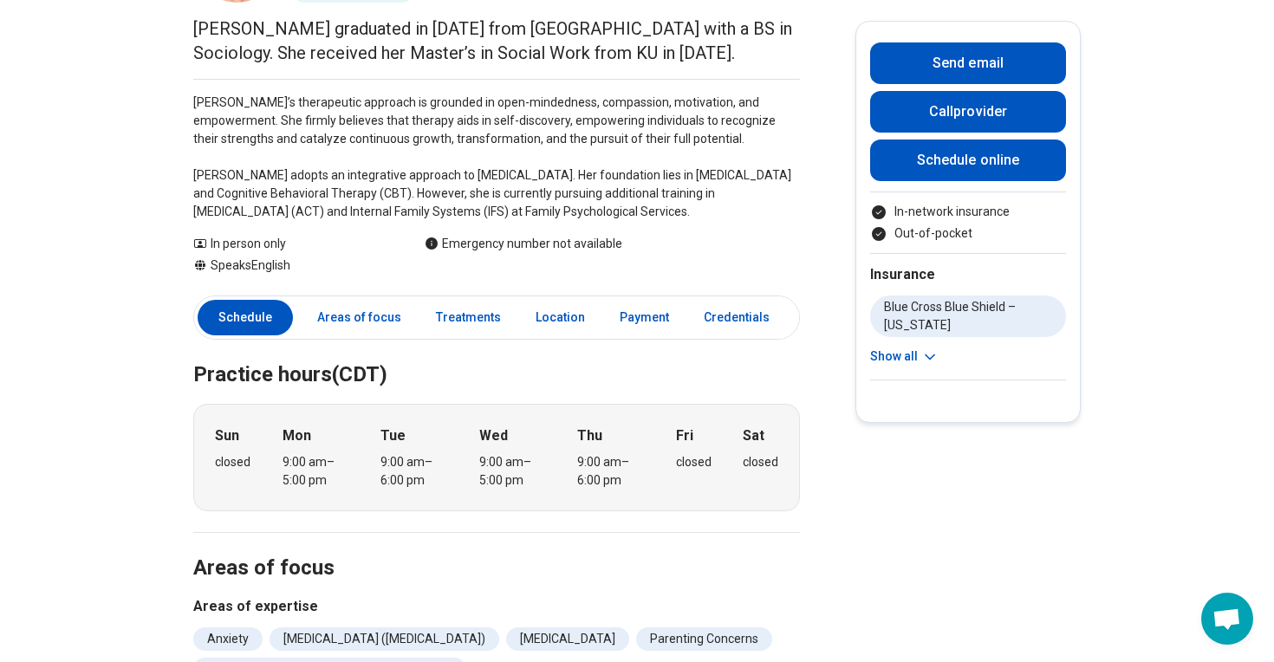
scroll to position [0, 0]
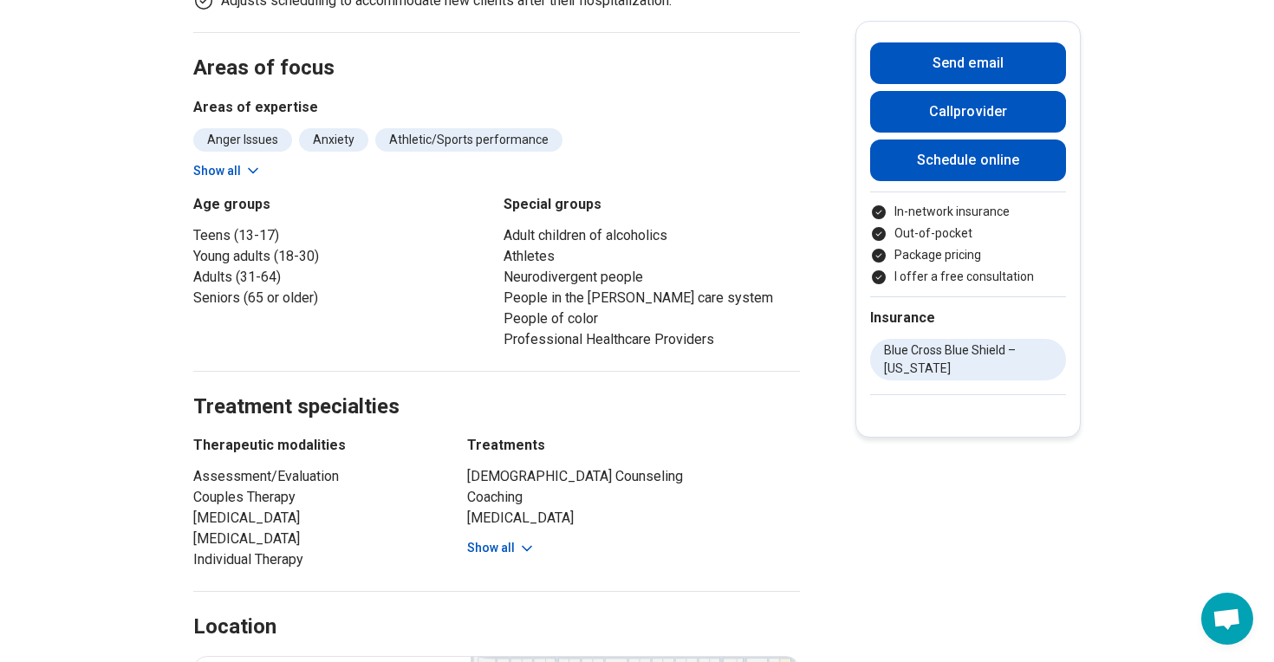
scroll to position [838, 0]
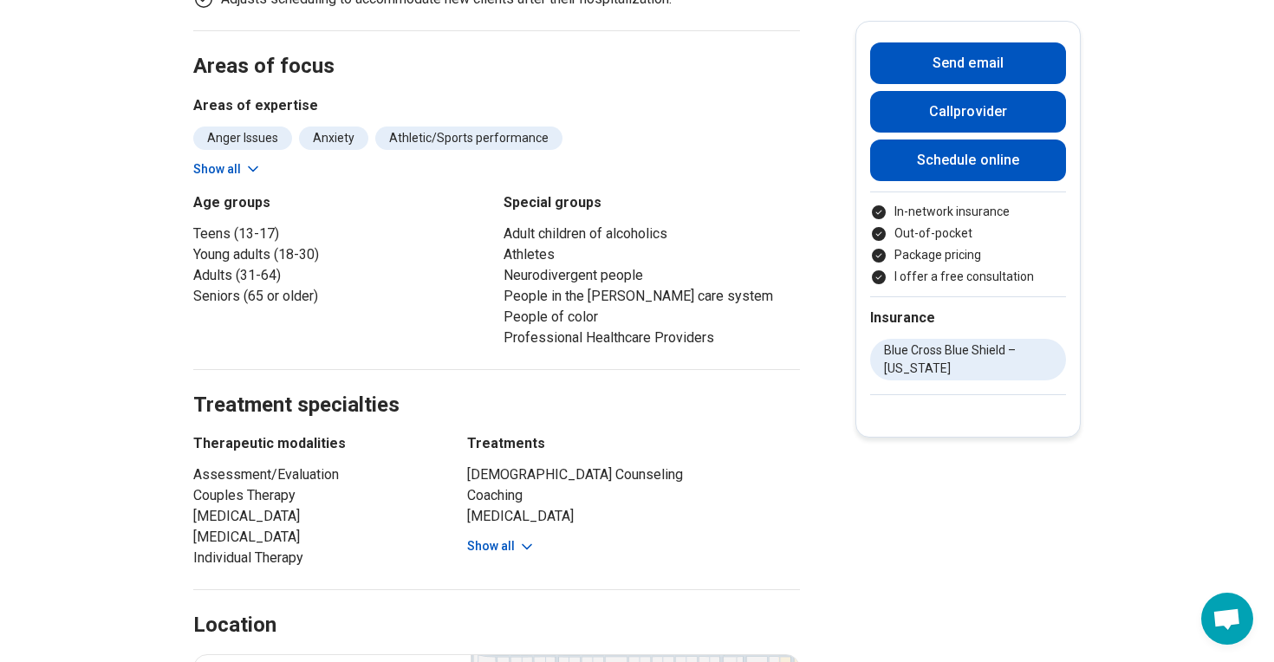
click at [508, 550] on button "Show all" at bounding box center [501, 546] width 68 height 18
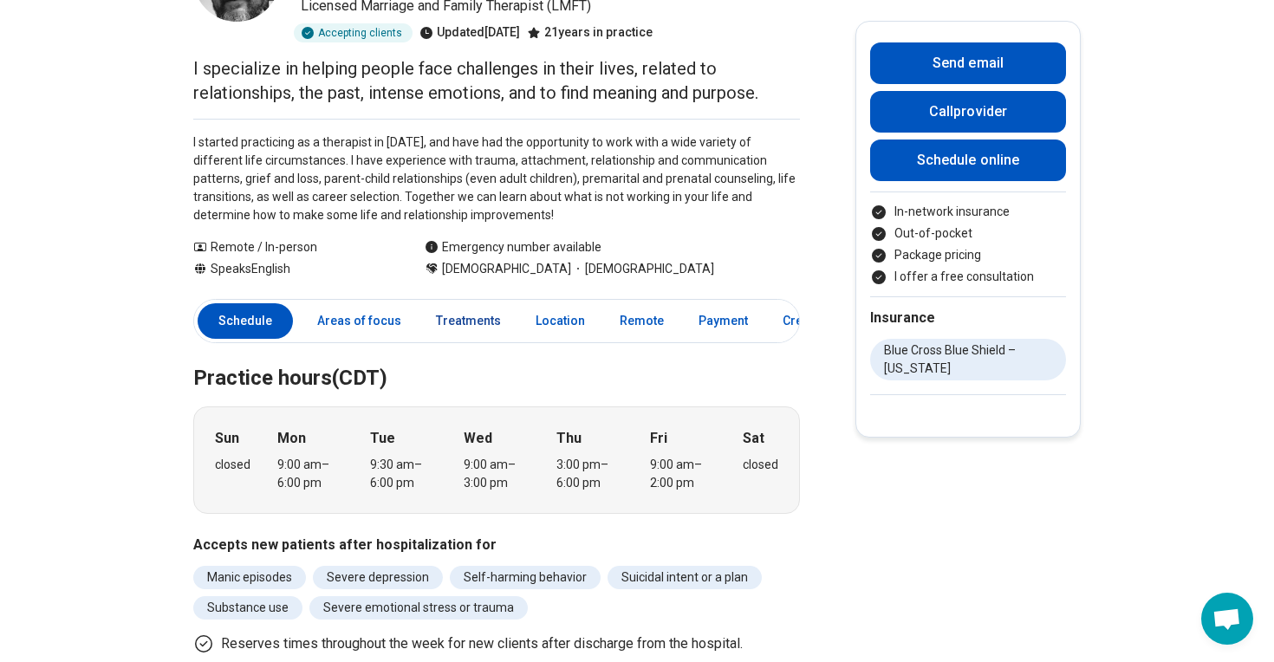
scroll to position [172, 0]
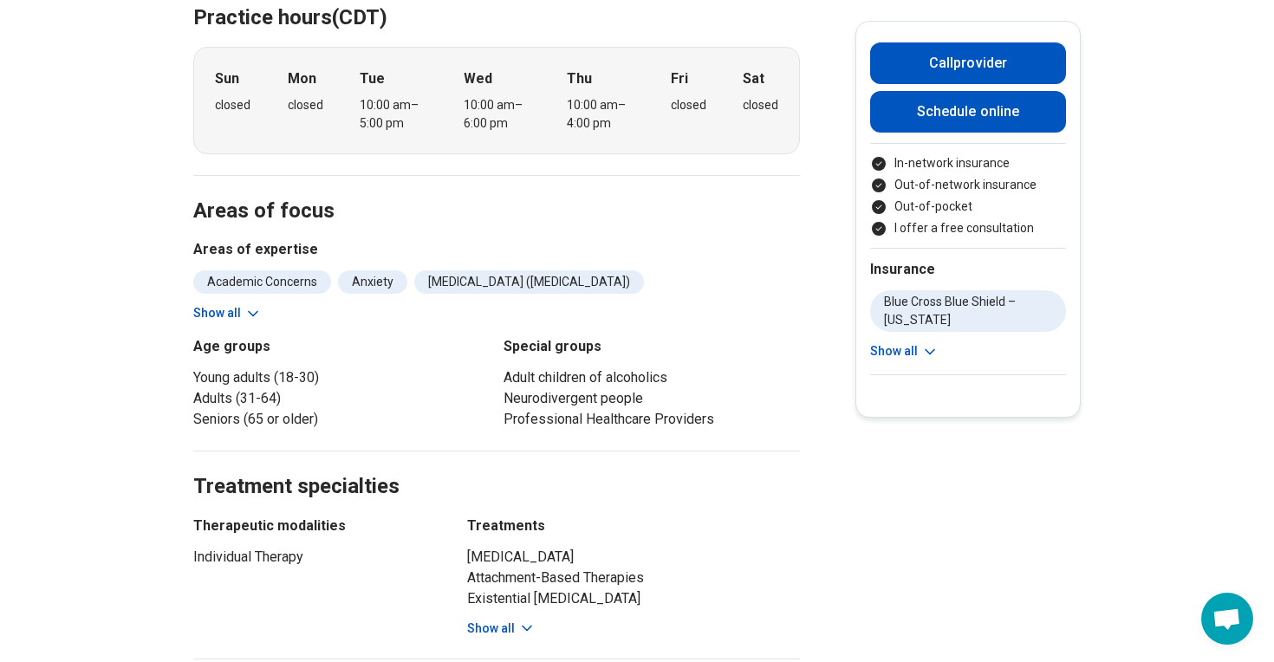
scroll to position [519, 0]
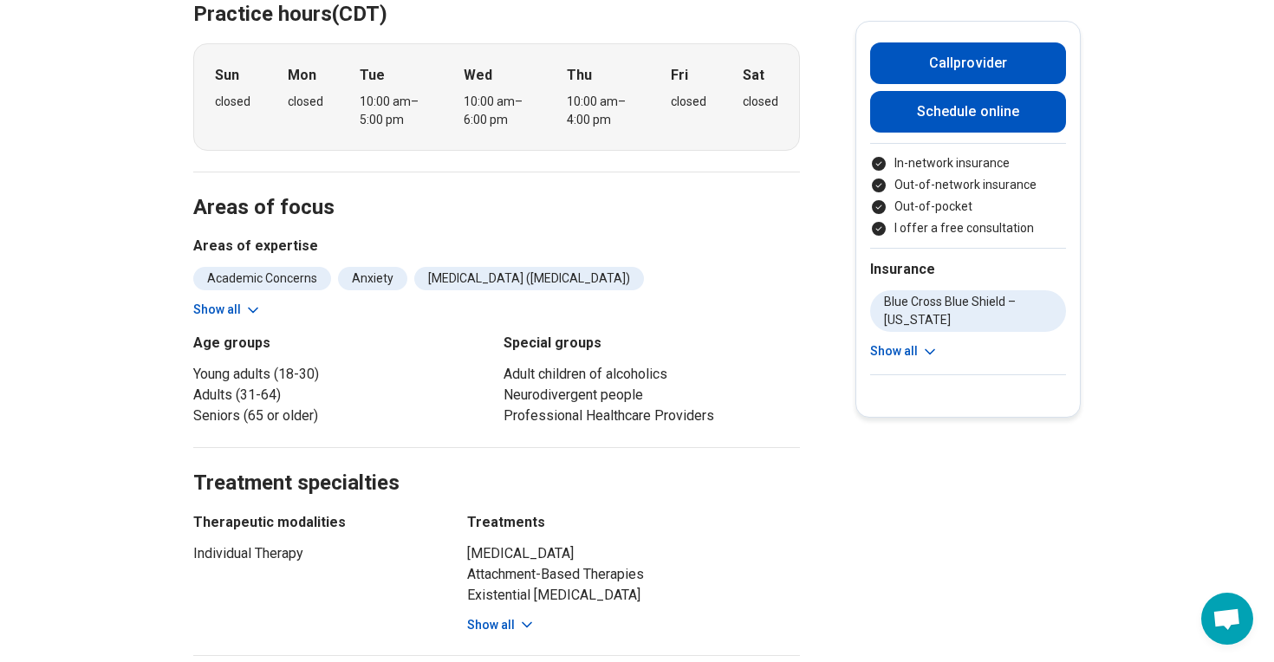
click at [490, 623] on button "Show all" at bounding box center [501, 625] width 68 height 18
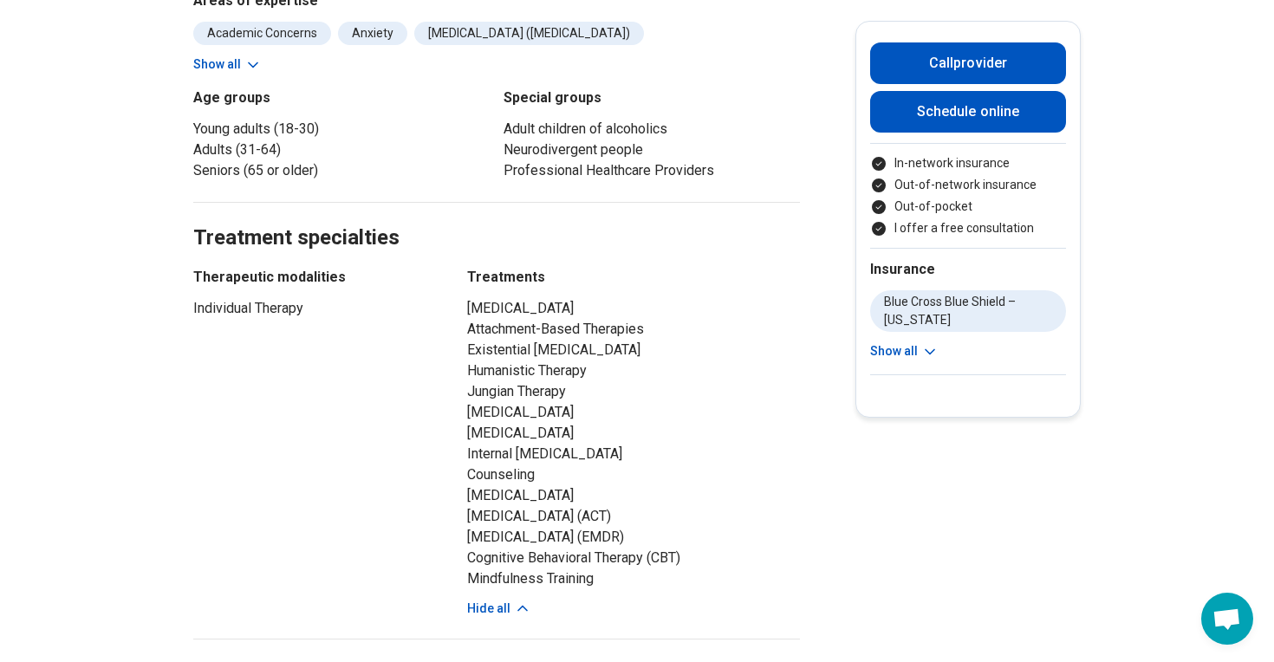
scroll to position [768, 0]
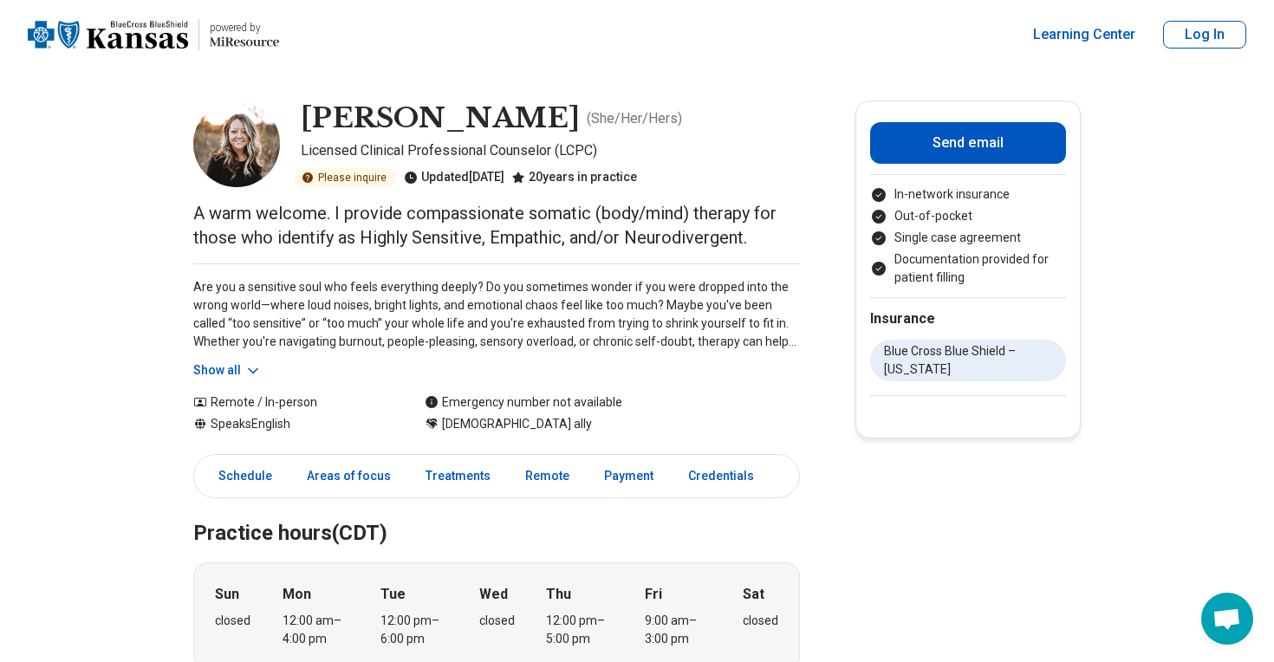
click at [228, 372] on button "Show all" at bounding box center [227, 370] width 68 height 18
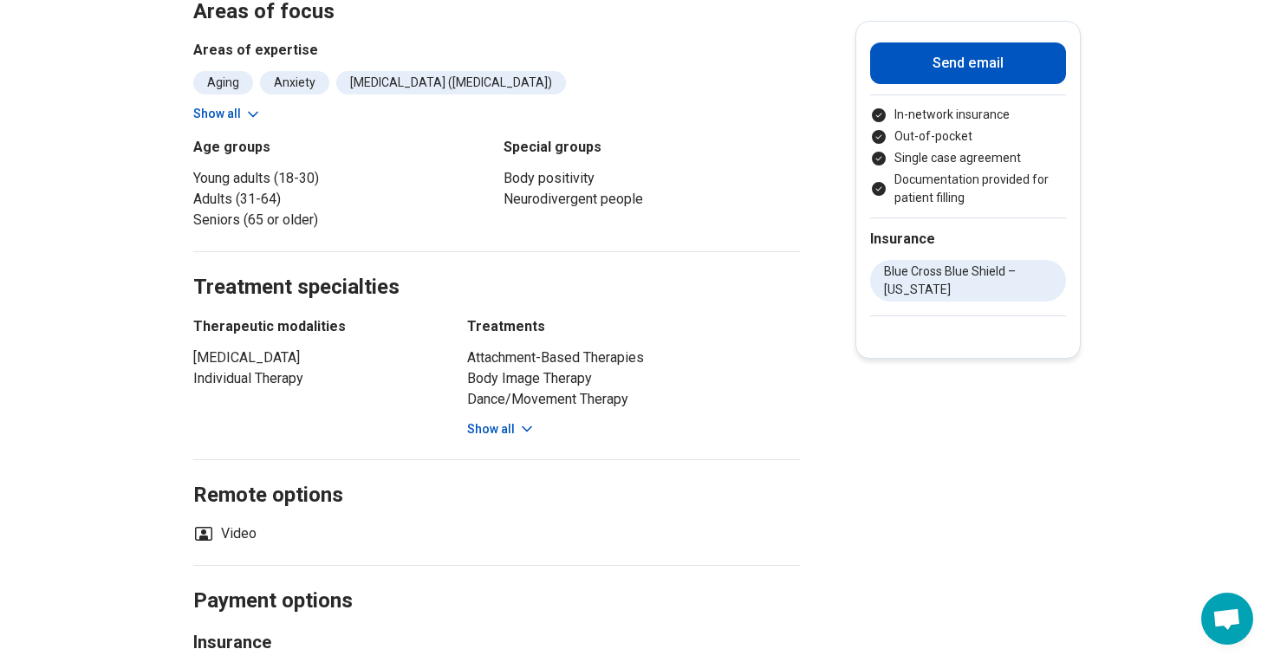
scroll to position [845, 0]
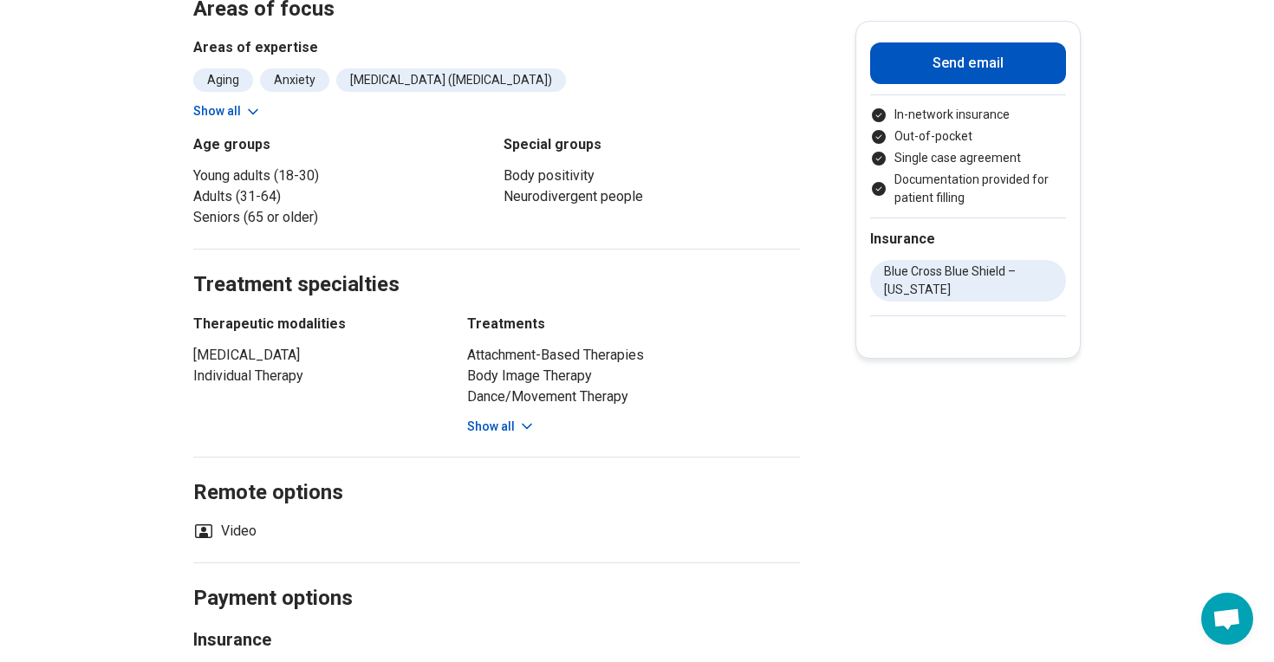
click at [502, 428] on button "Show all" at bounding box center [501, 427] width 68 height 18
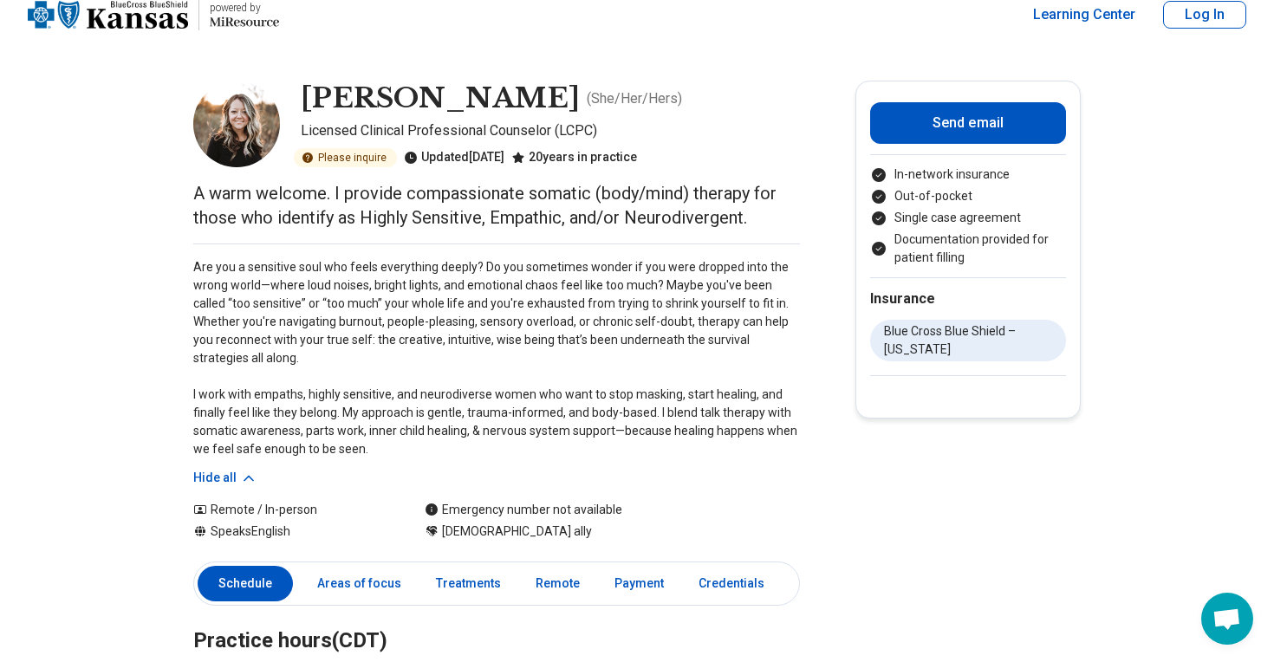
scroll to position [16, 0]
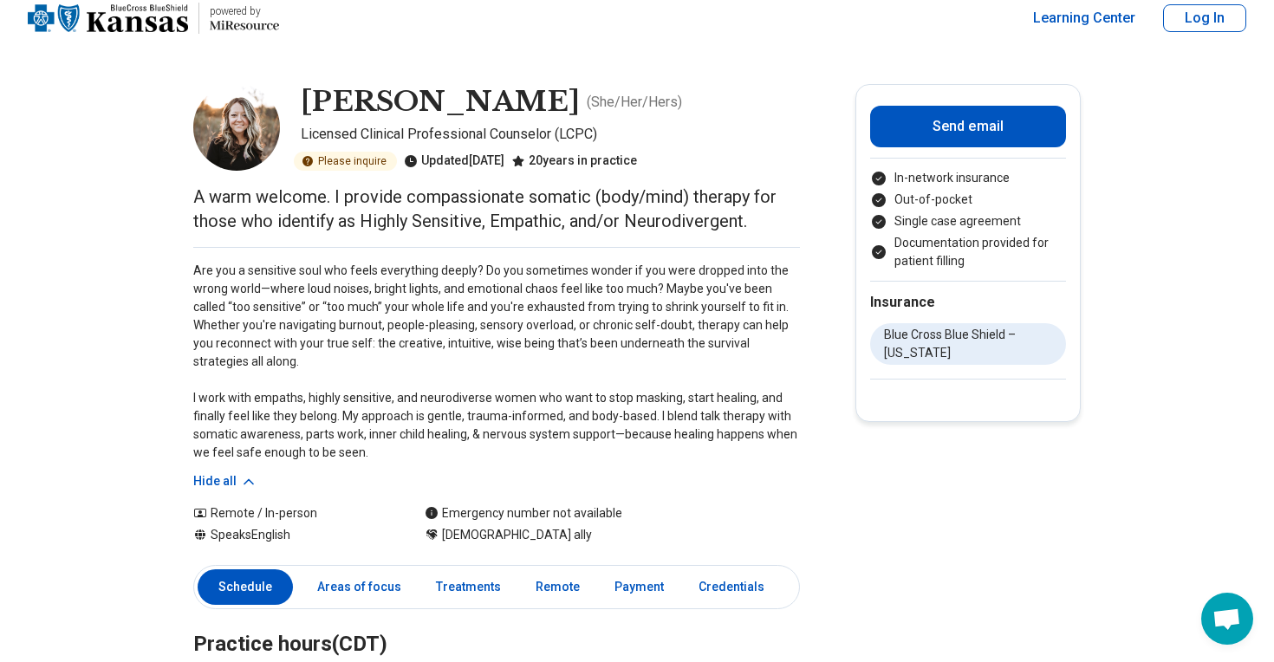
click at [247, 137] on img at bounding box center [236, 127] width 87 height 87
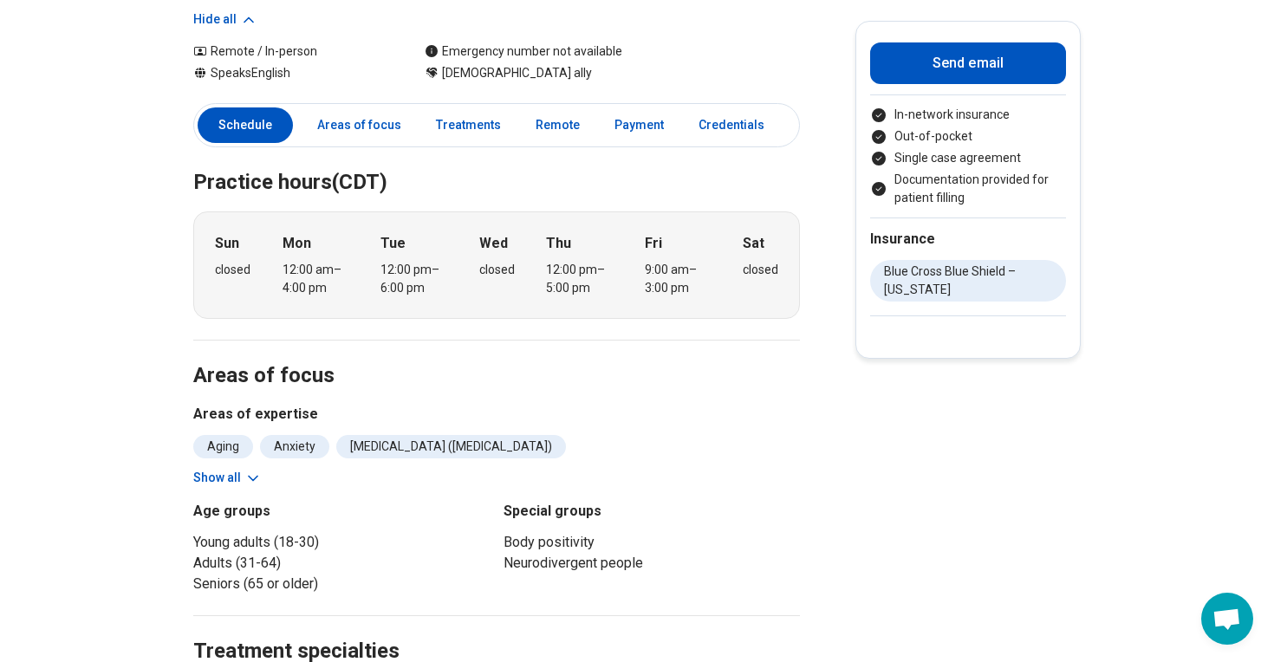
scroll to position [465, 0]
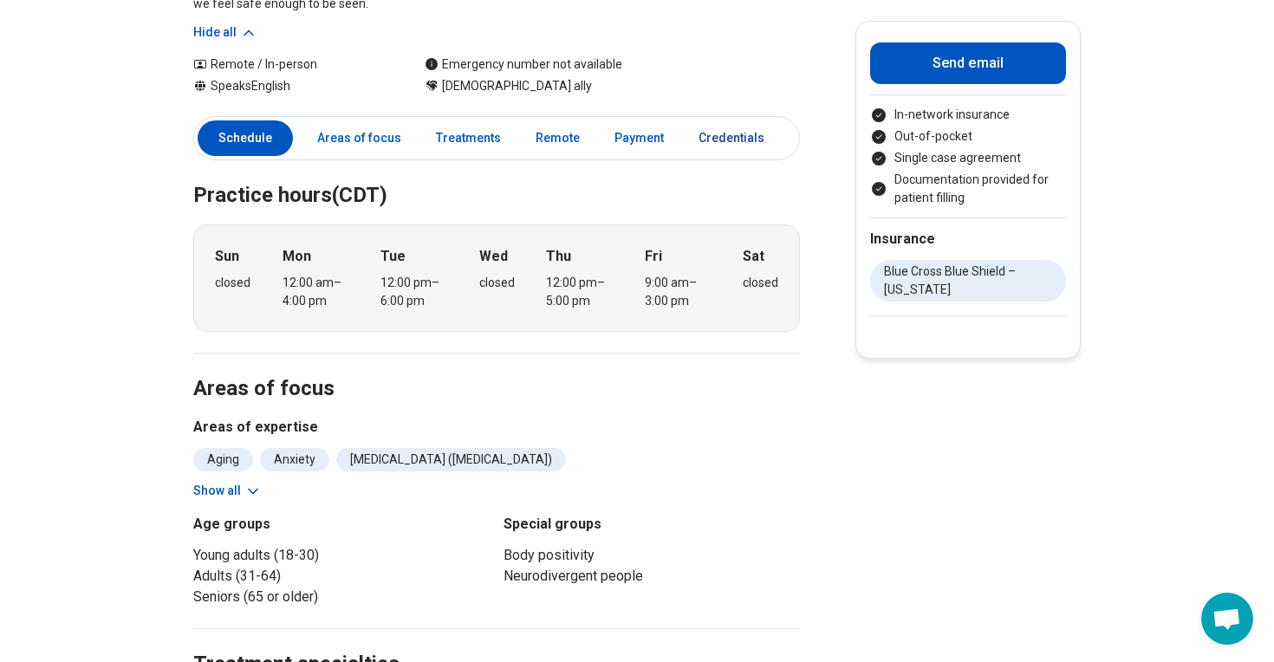
click at [697, 148] on link "Credentials" at bounding box center [736, 138] width 97 height 36
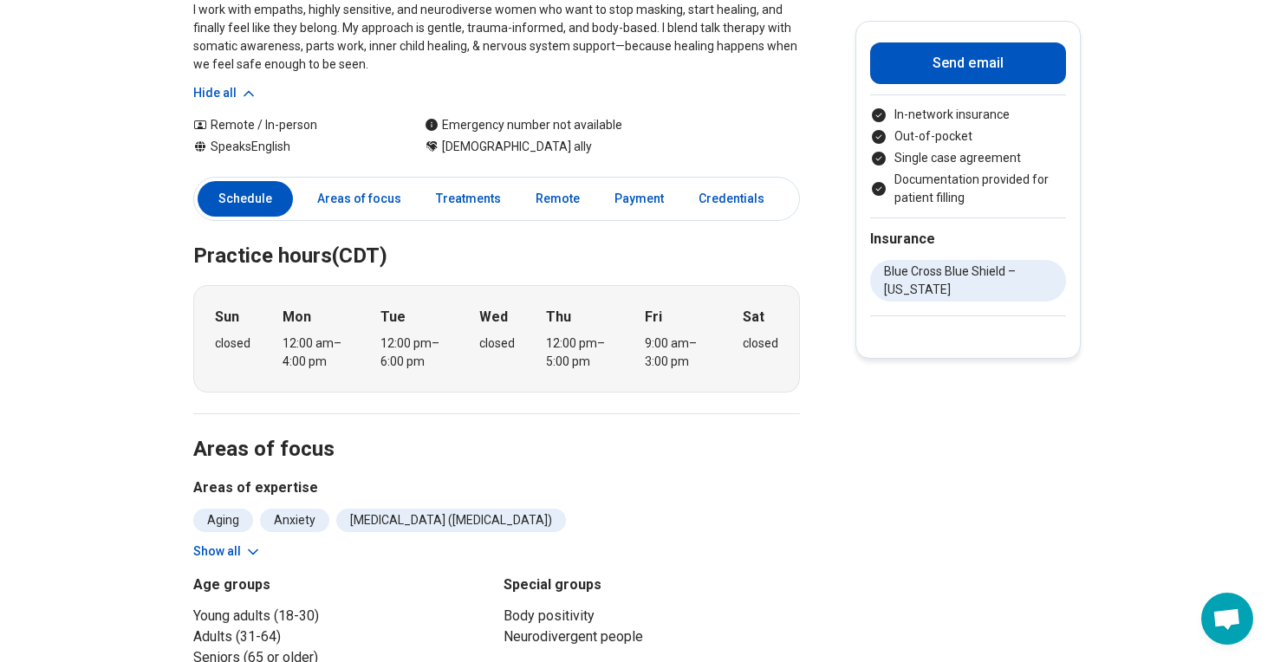
scroll to position [0, 0]
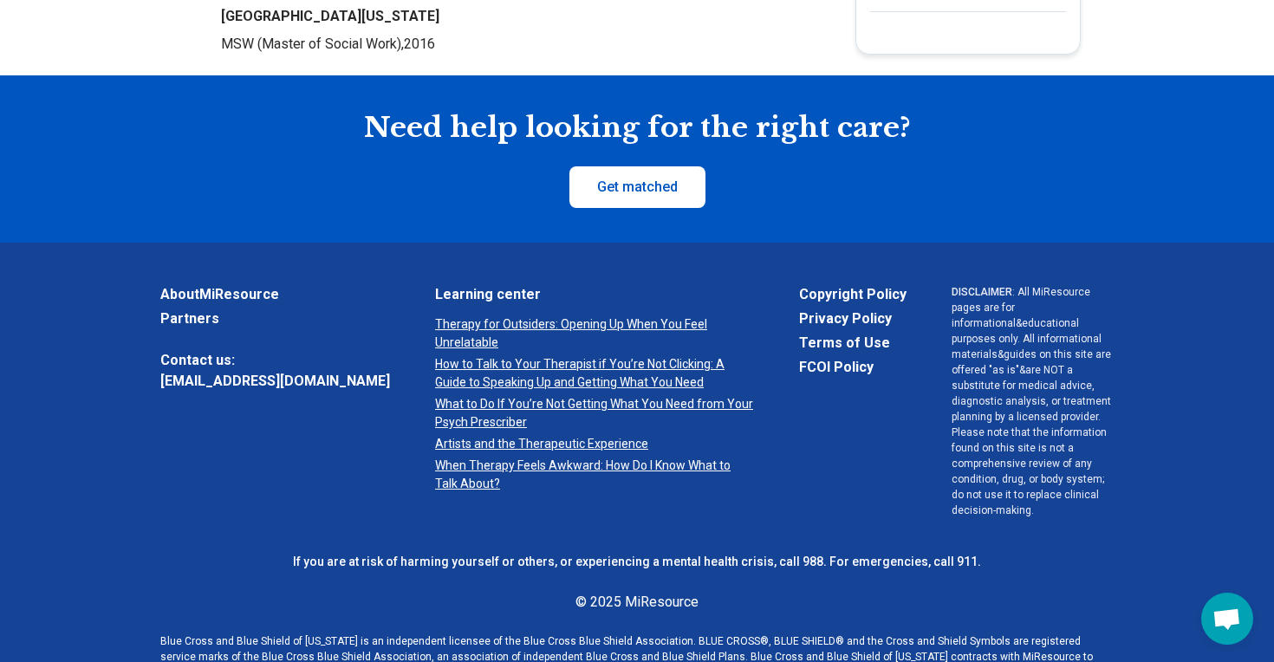
scroll to position [289, 0]
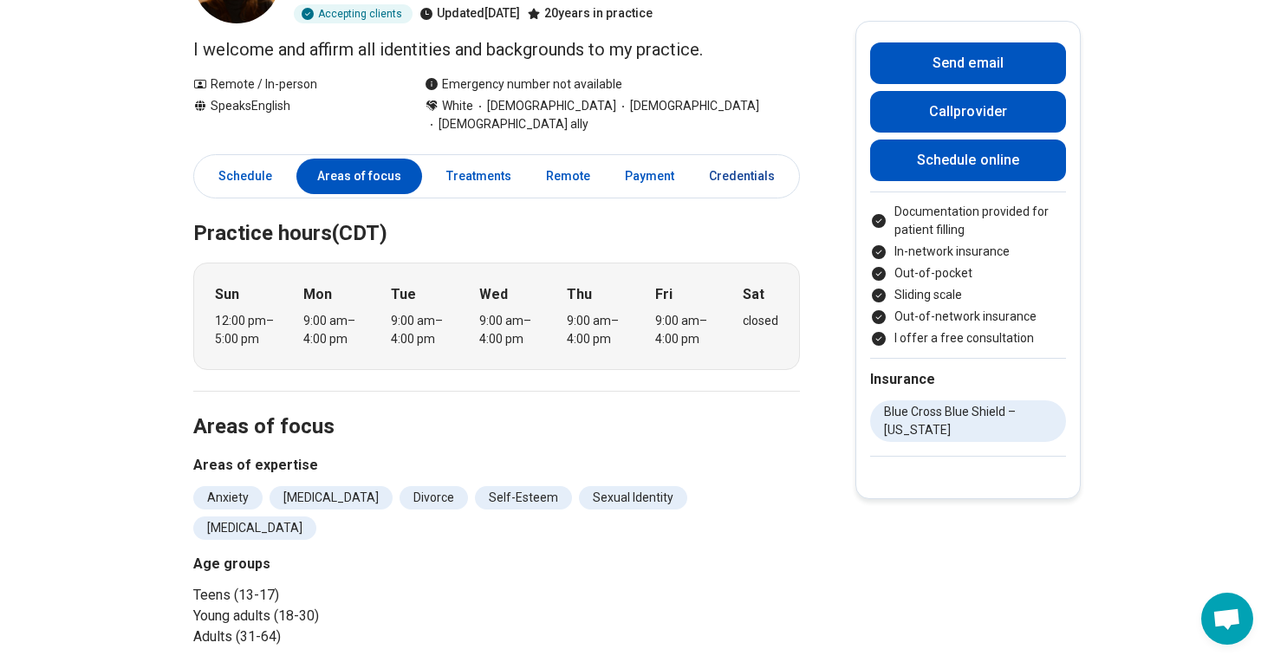
click at [731, 159] on link "Credentials" at bounding box center [746, 177] width 97 height 36
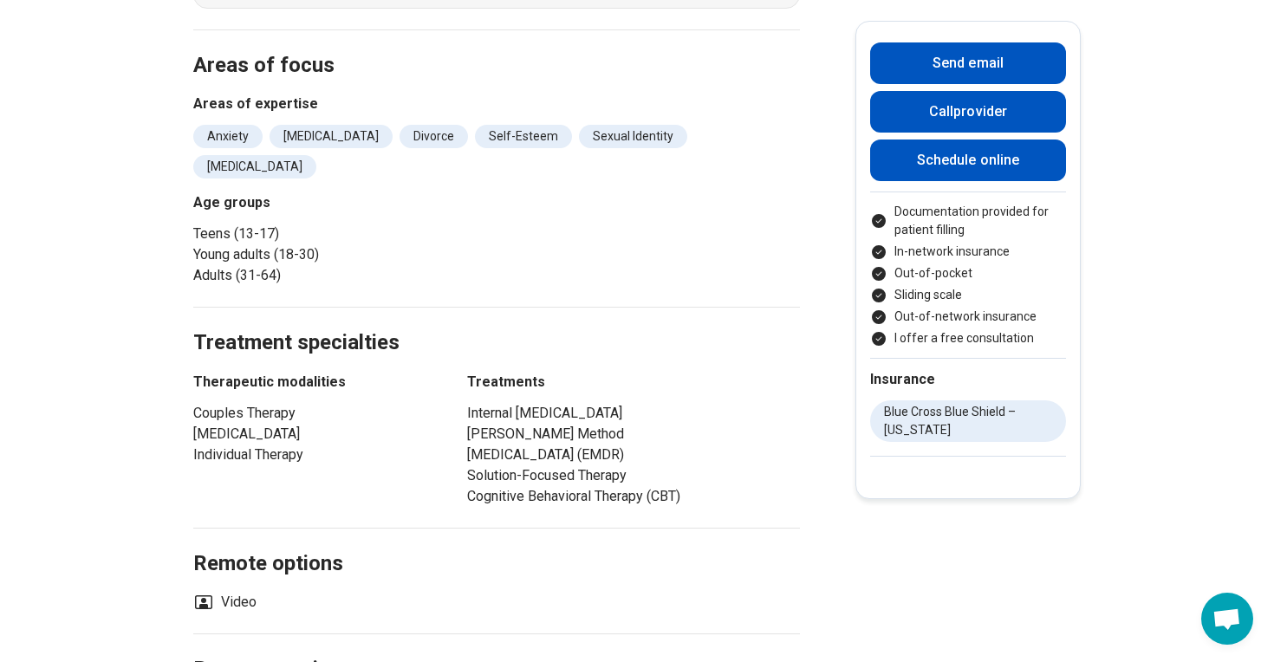
scroll to position [0, 0]
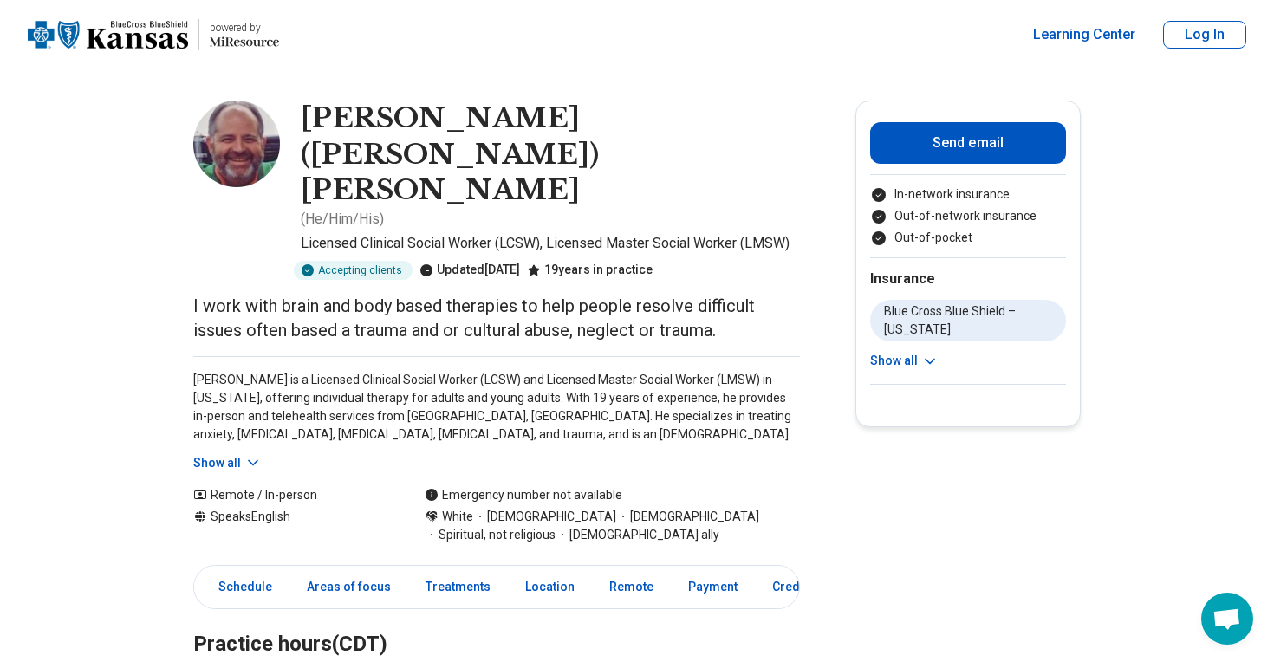
click at [233, 454] on button "Show all" at bounding box center [227, 463] width 68 height 18
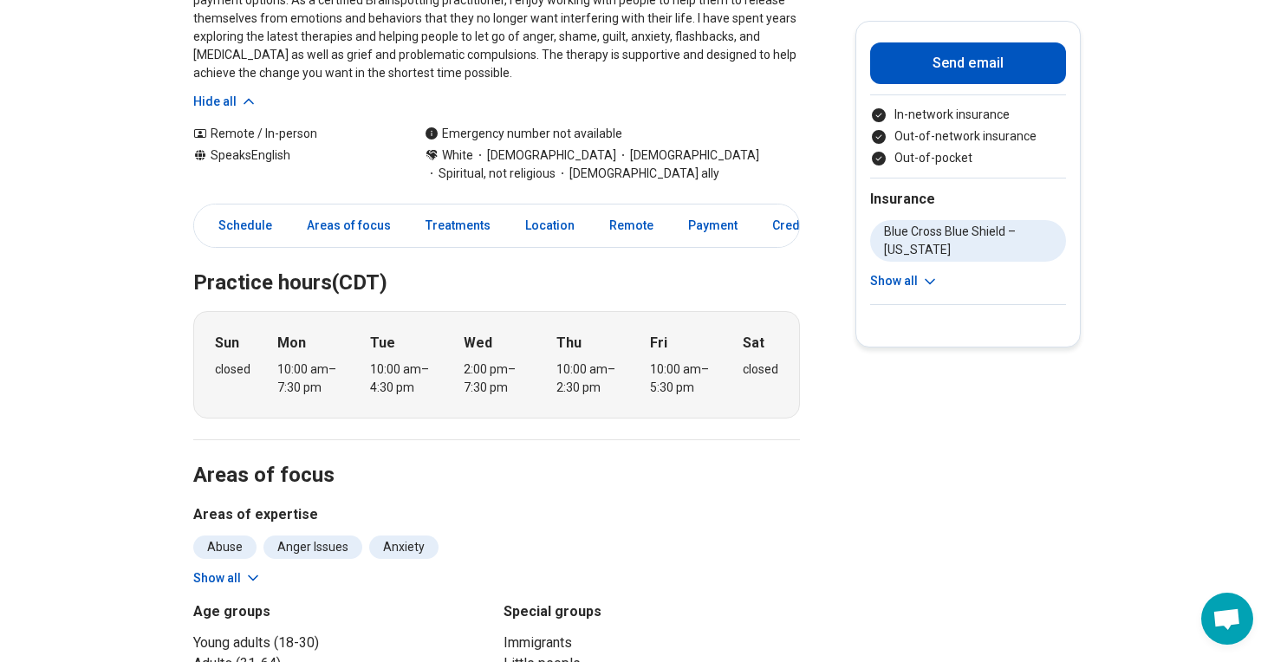
scroll to position [485, 0]
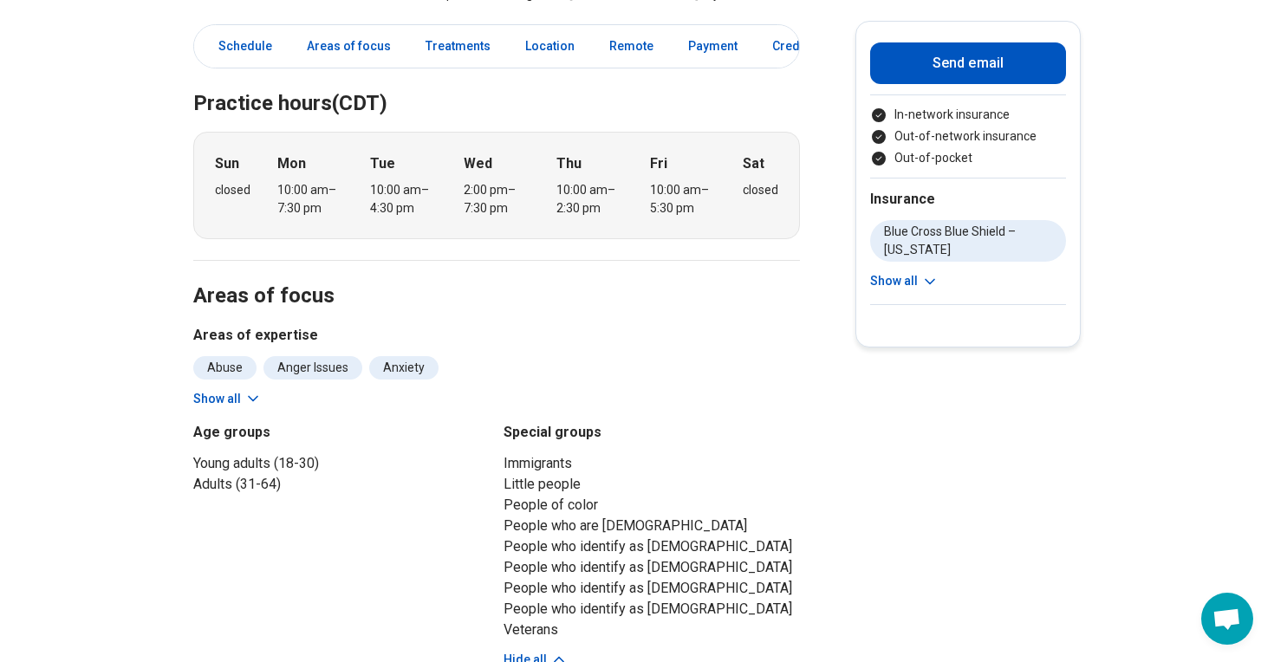
scroll to position [962, 0]
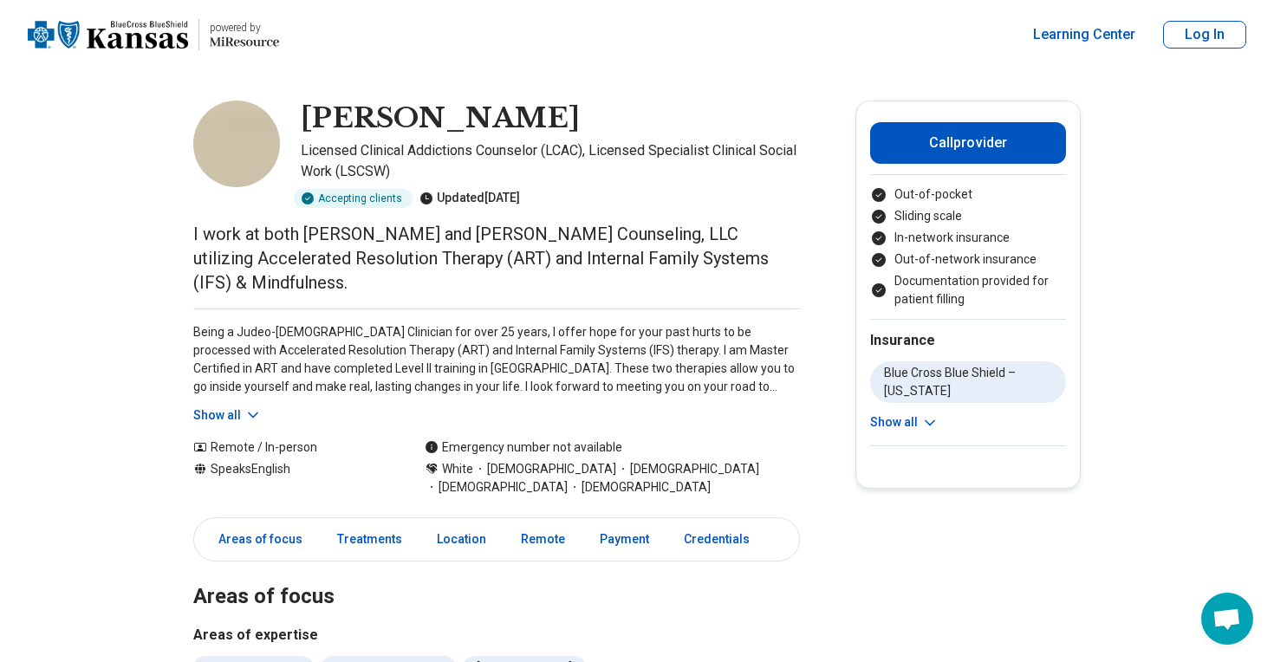
click at [225, 414] on button "Show all" at bounding box center [227, 415] width 68 height 18
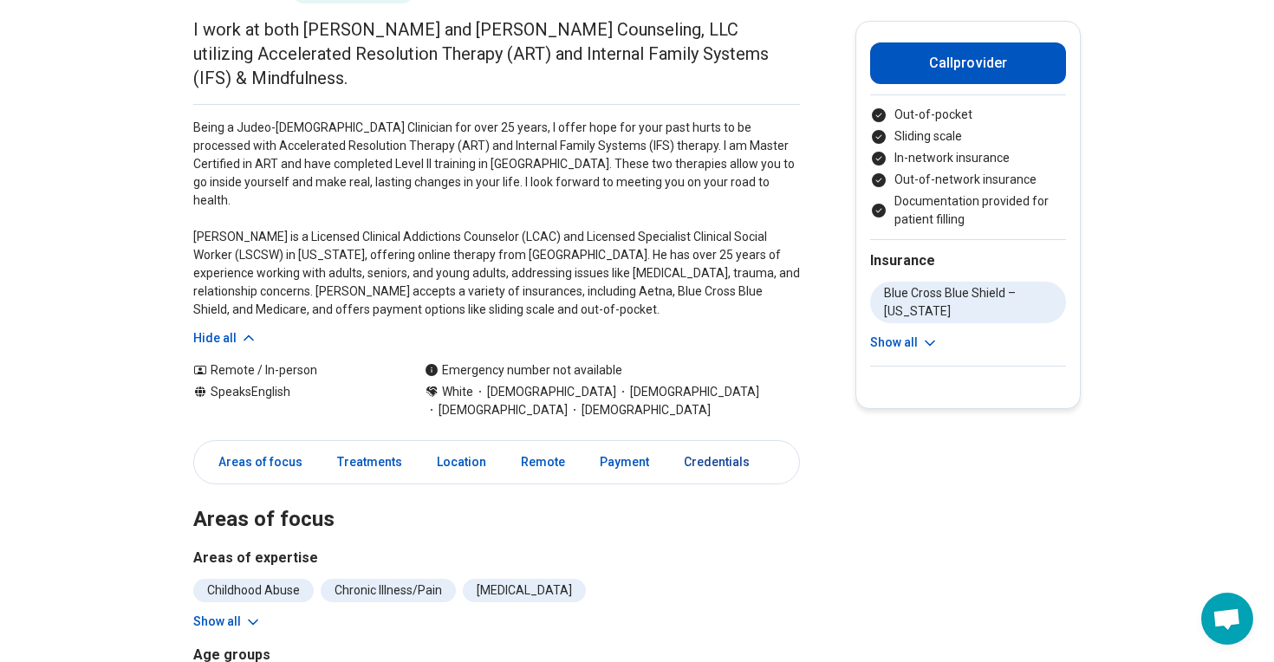
click at [704, 445] on link "Credentials" at bounding box center [721, 463] width 97 height 36
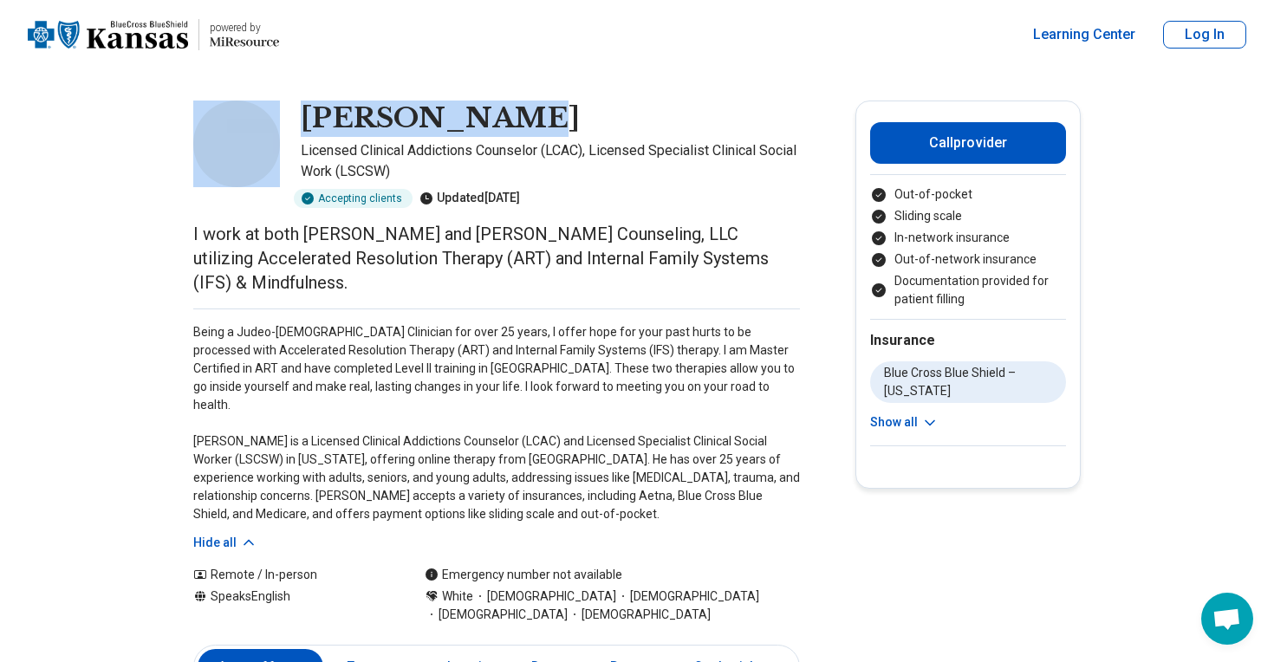
drag, startPoint x: 524, startPoint y: 120, endPoint x: 280, endPoint y: 129, distance: 244.6
click at [280, 129] on div "[PERSON_NAME] Licensed Clinical Addictions Counselor (LCAC), Licensed Specialis…" at bounding box center [496, 154] width 607 height 107
copy div "[PERSON_NAME]"
